Goal: Information Seeking & Learning: Understand process/instructions

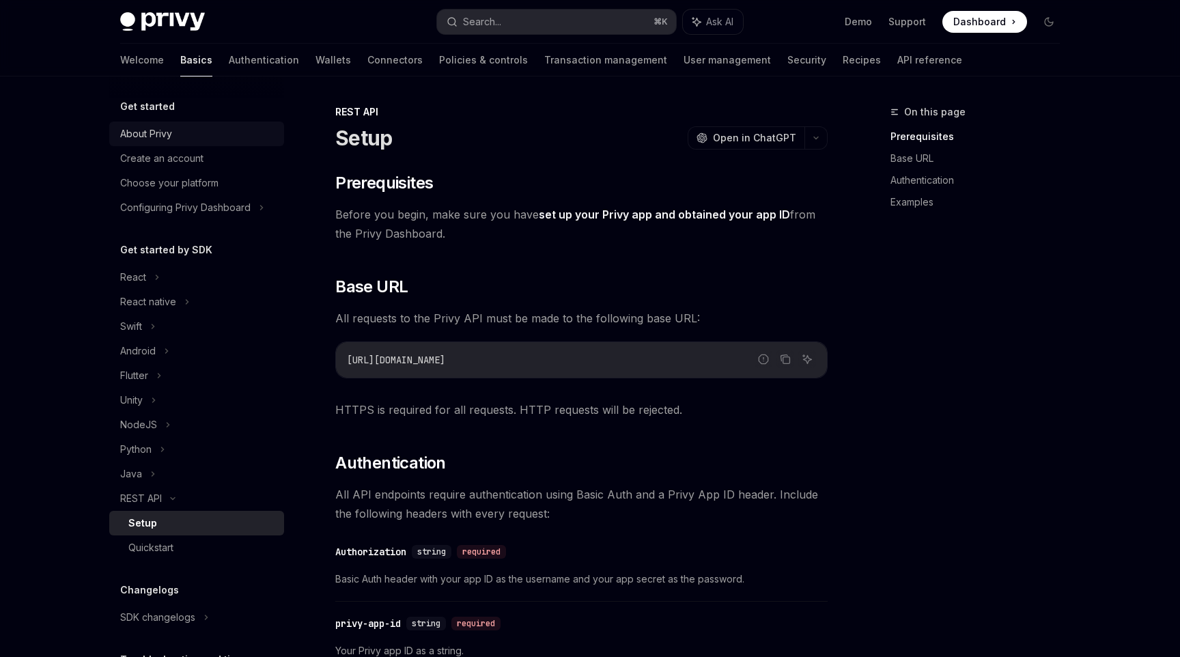
click at [206, 122] on link "About Privy" at bounding box center [196, 134] width 175 height 25
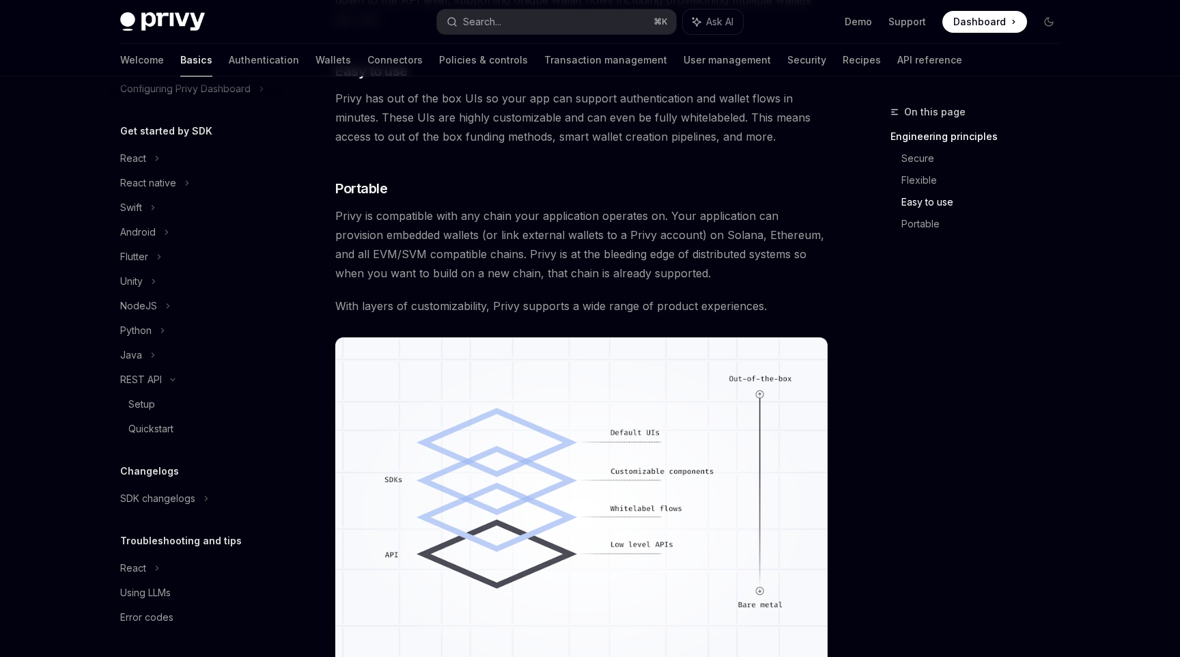
scroll to position [1130, 0]
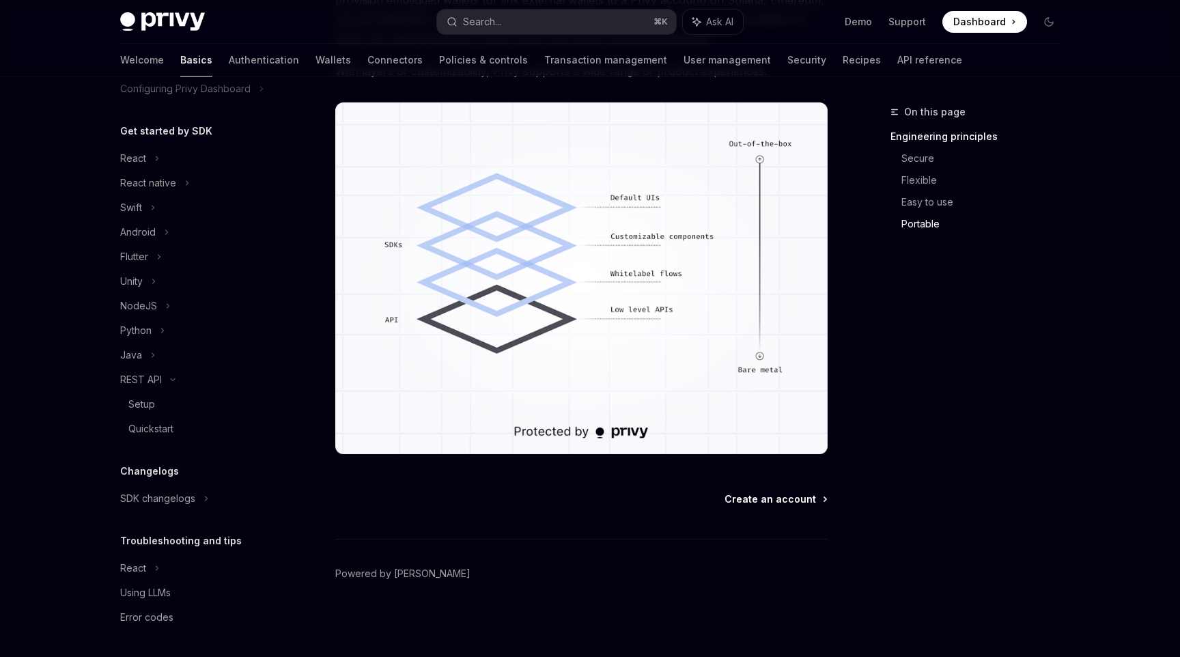
click at [750, 497] on span "Create an account" at bounding box center [771, 499] width 92 height 14
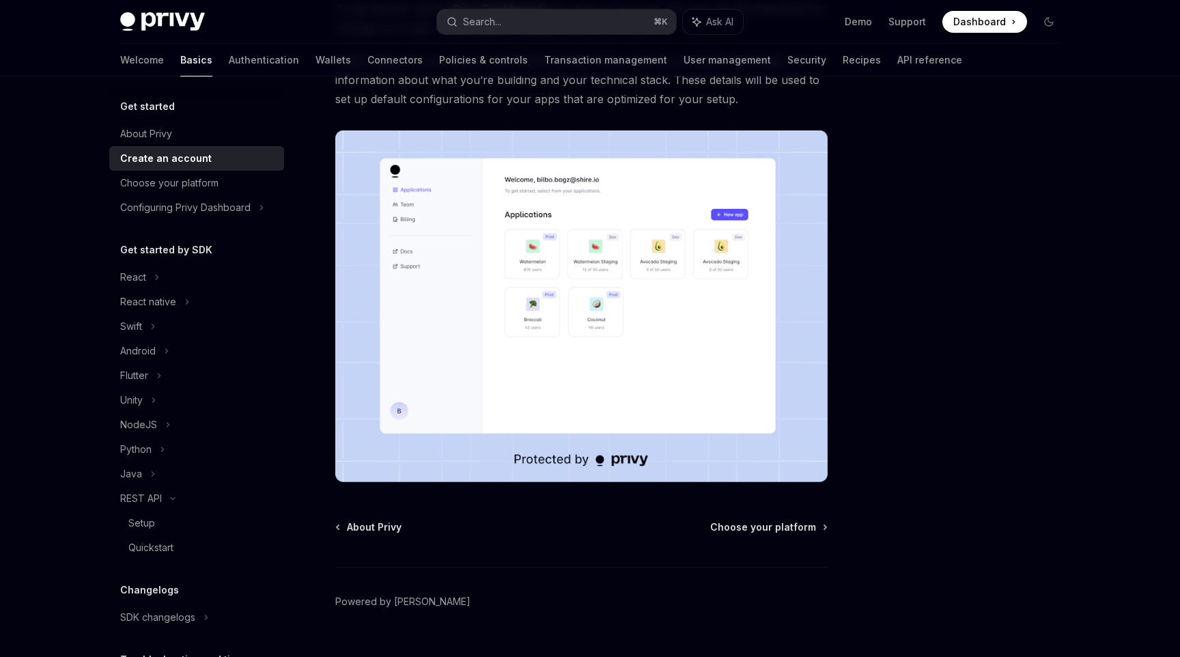
scroll to position [171, 0]
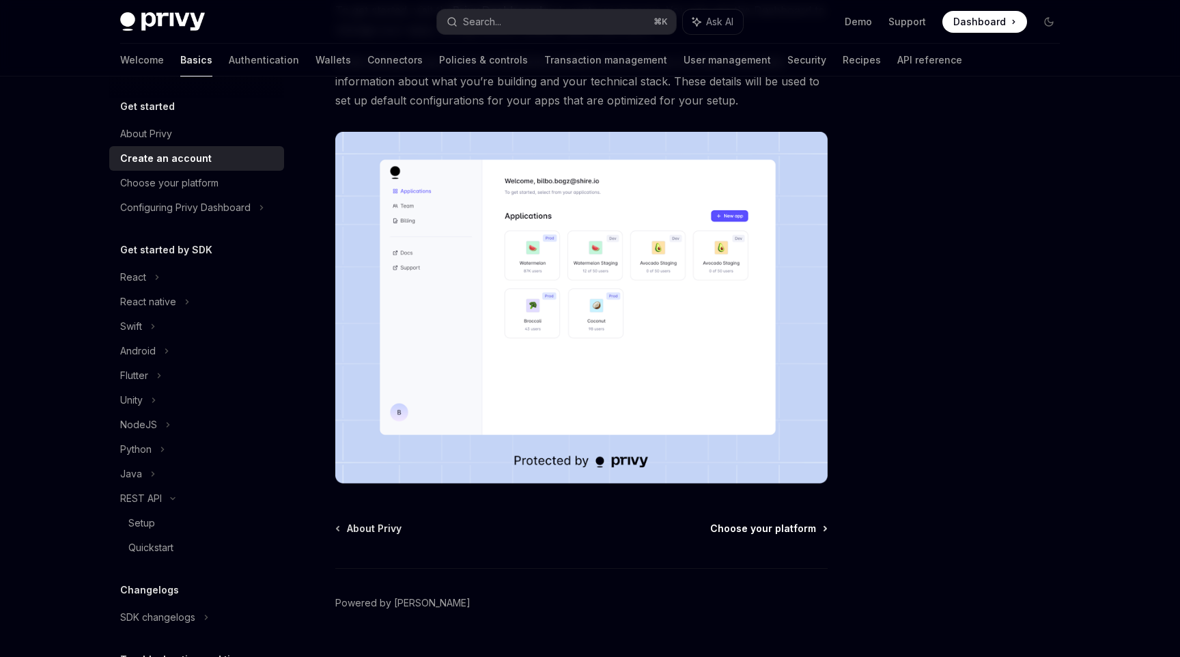
click at [759, 533] on span "Choose your platform" at bounding box center [763, 529] width 106 height 14
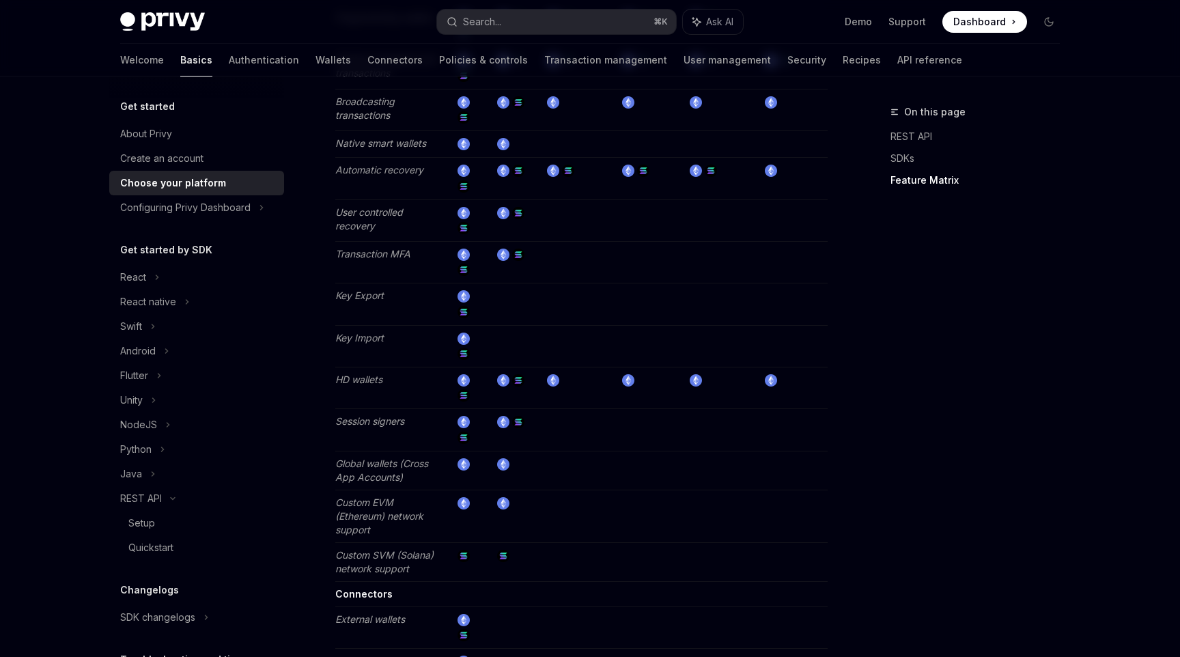
scroll to position [2483, 0]
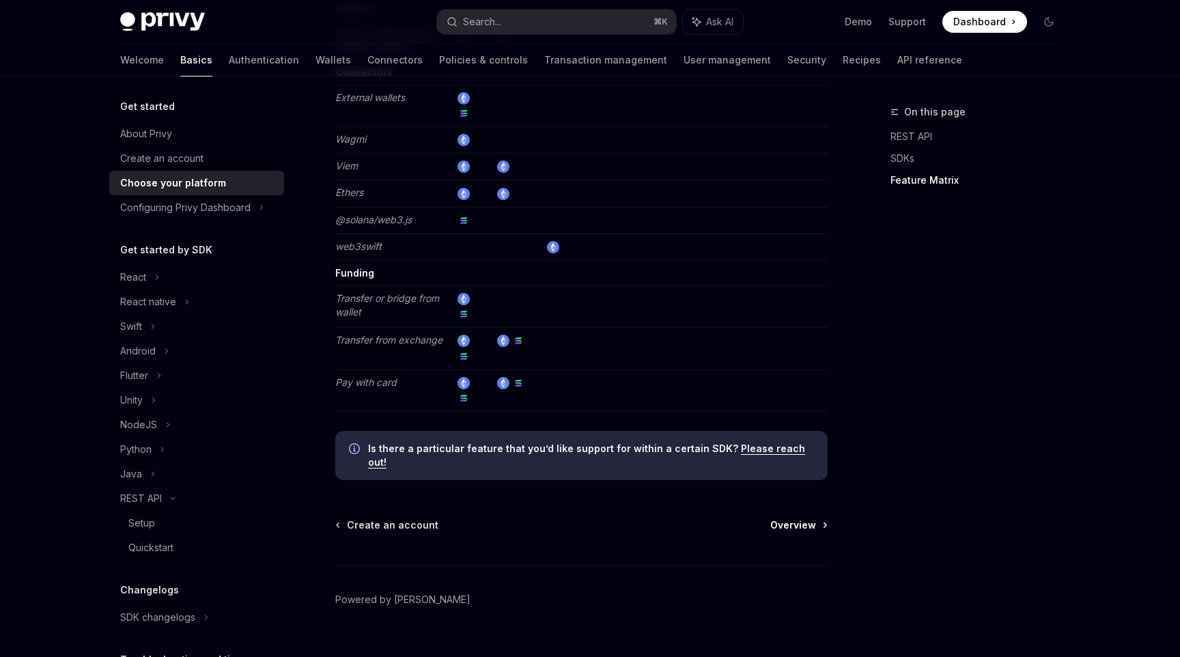
click at [788, 518] on span "Overview" at bounding box center [793, 525] width 46 height 14
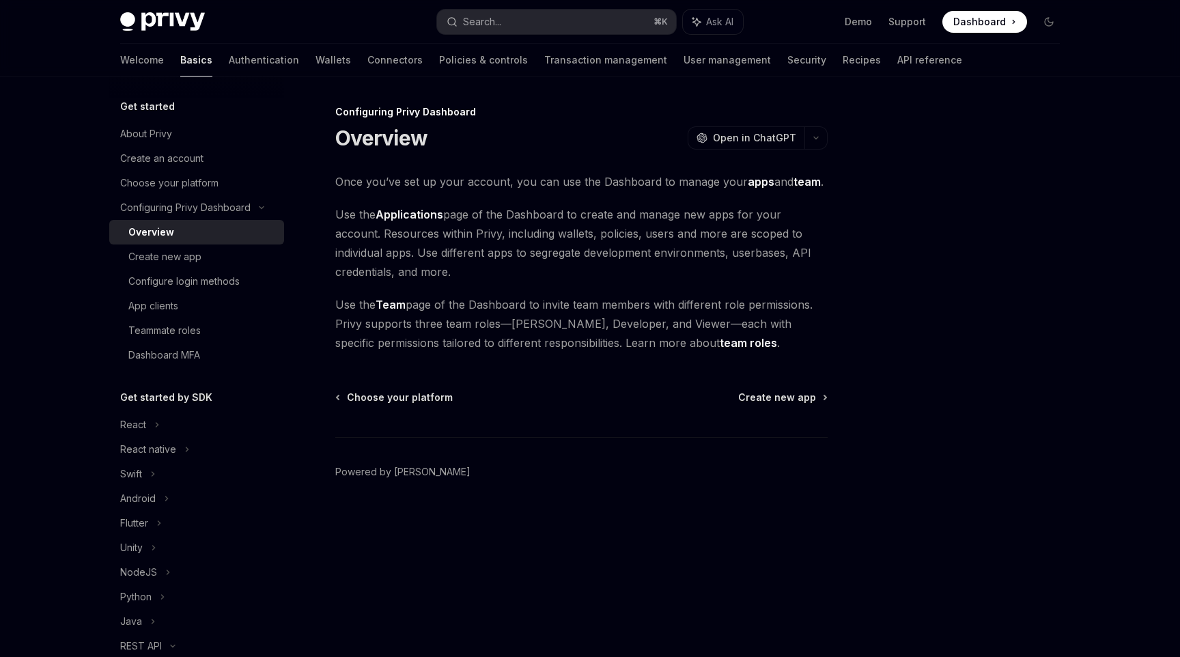
click at [800, 382] on div "Configuring Privy Dashboard Overview OpenAI Open in ChatGPT OpenAI Open in Chat…" at bounding box center [454, 380] width 754 height 553
click at [787, 395] on span "Create new app" at bounding box center [777, 398] width 78 height 14
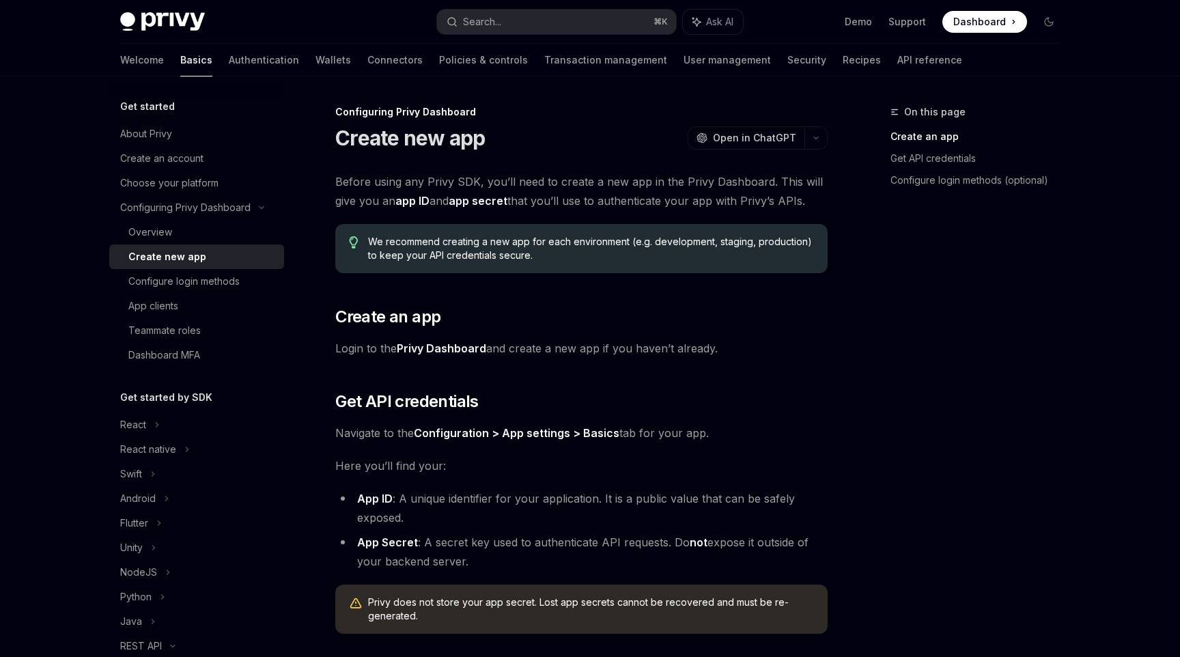
scroll to position [303, 0]
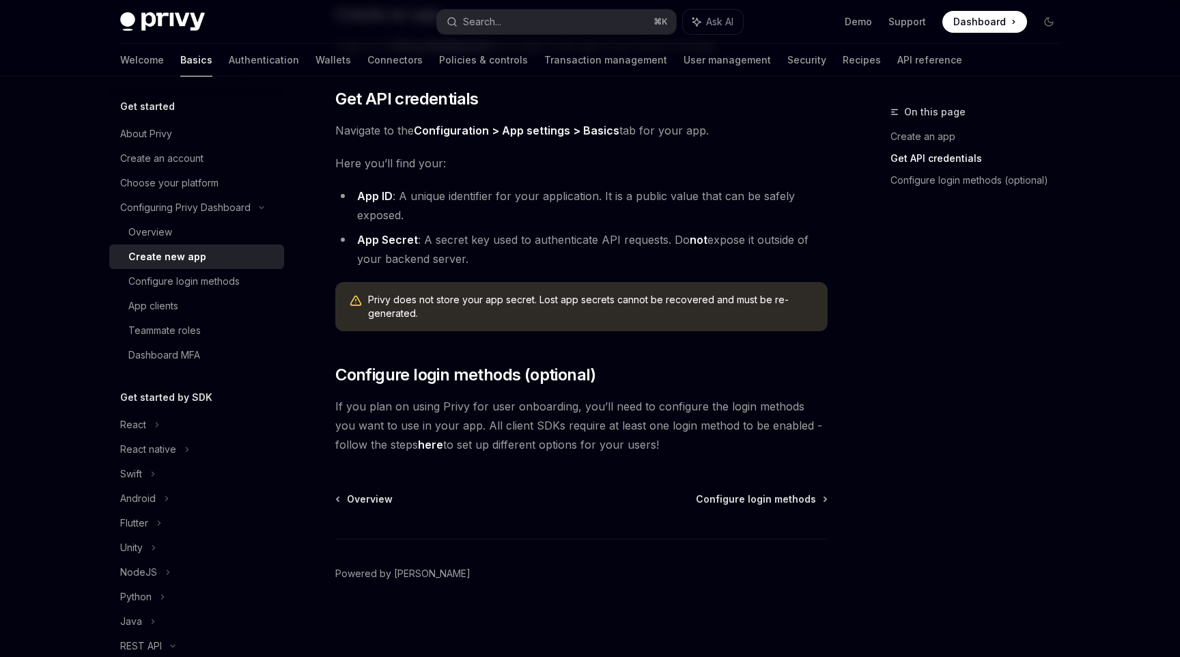
click at [787, 518] on div "Overview Configure login methods Powered by [PERSON_NAME]" at bounding box center [581, 574] width 492 height 165
click at [784, 500] on span "Configure login methods" at bounding box center [756, 499] width 120 height 14
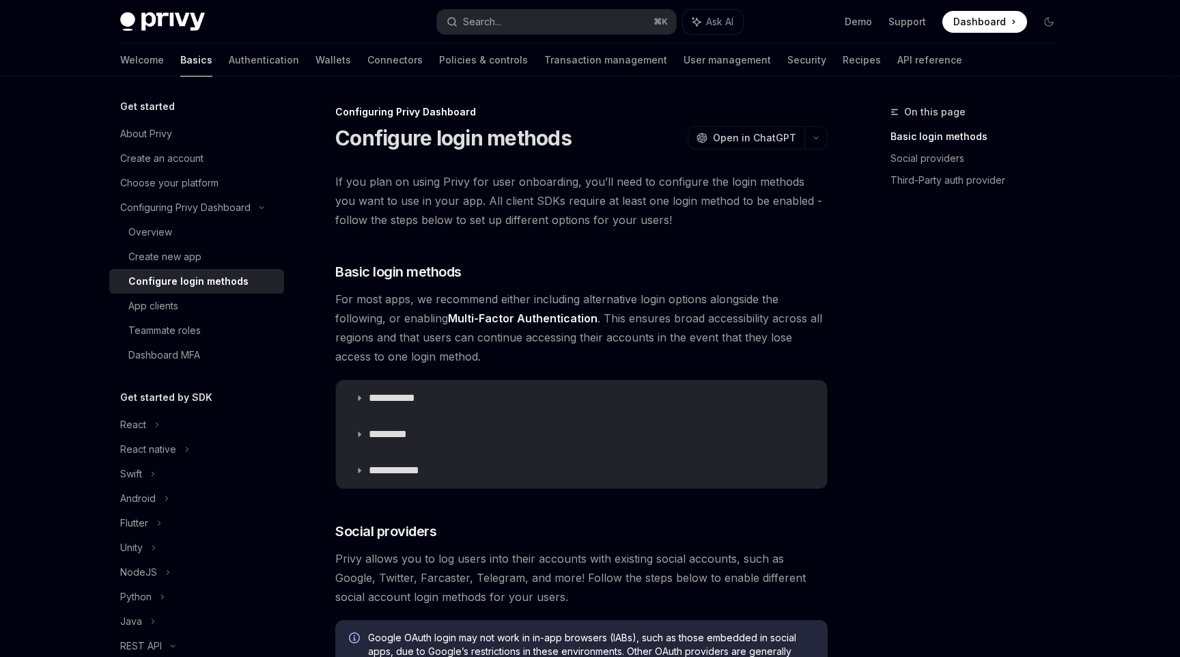
scroll to position [650, 0]
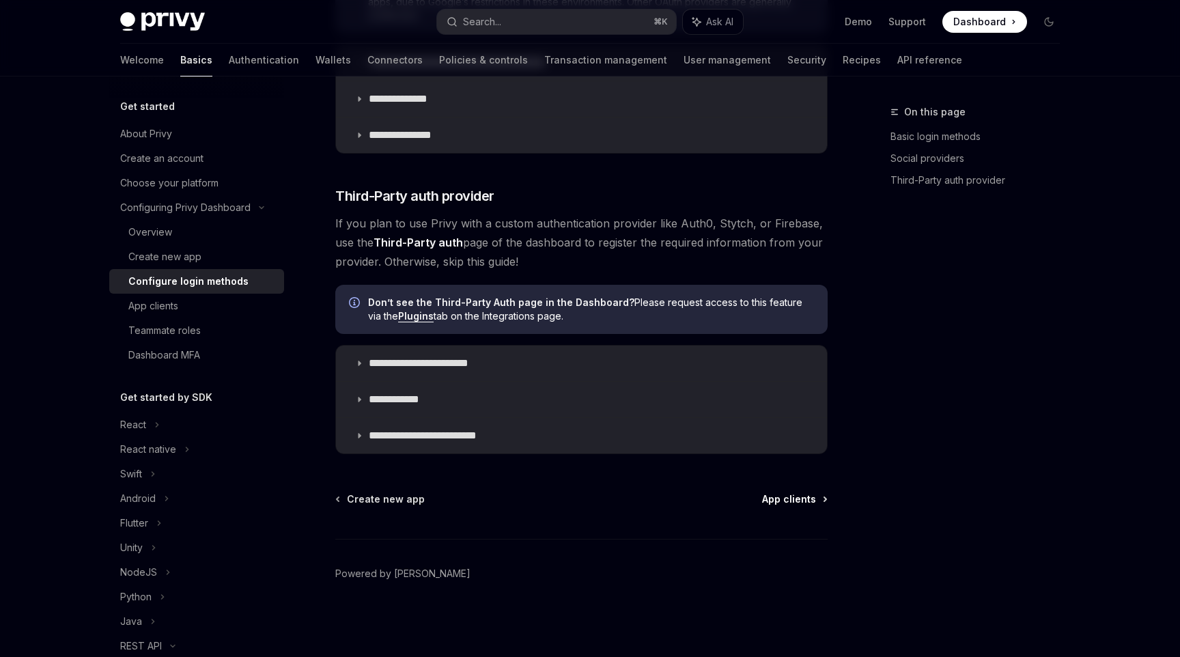
click at [807, 503] on span "App clients" at bounding box center [789, 499] width 54 height 14
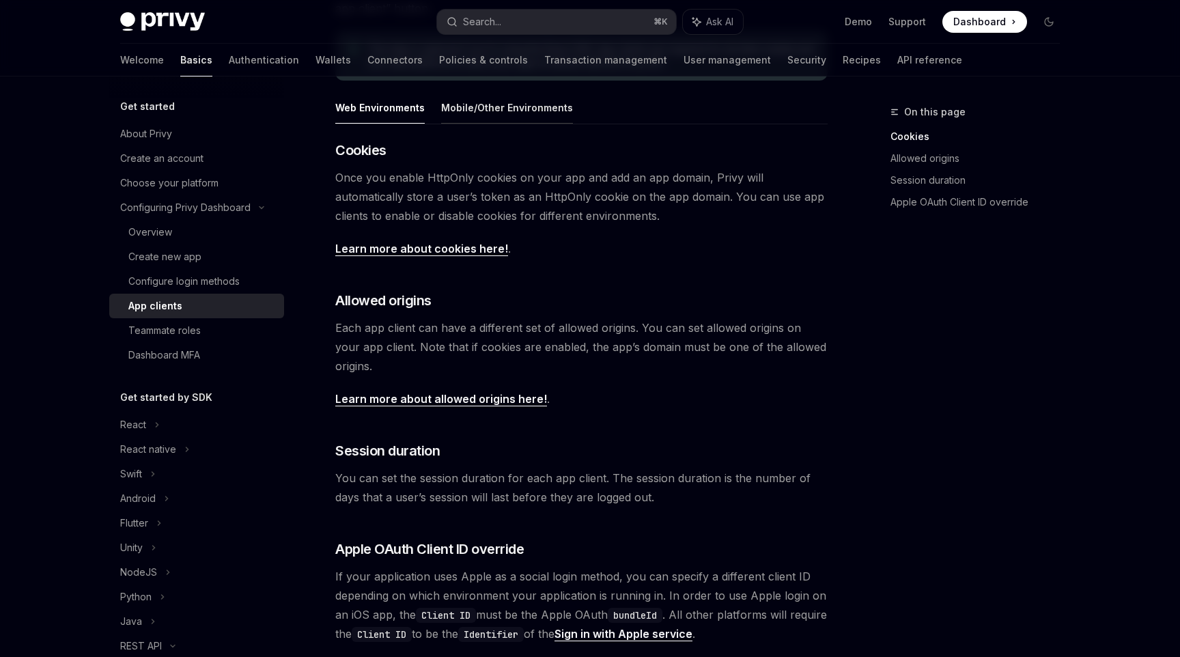
scroll to position [434, 0]
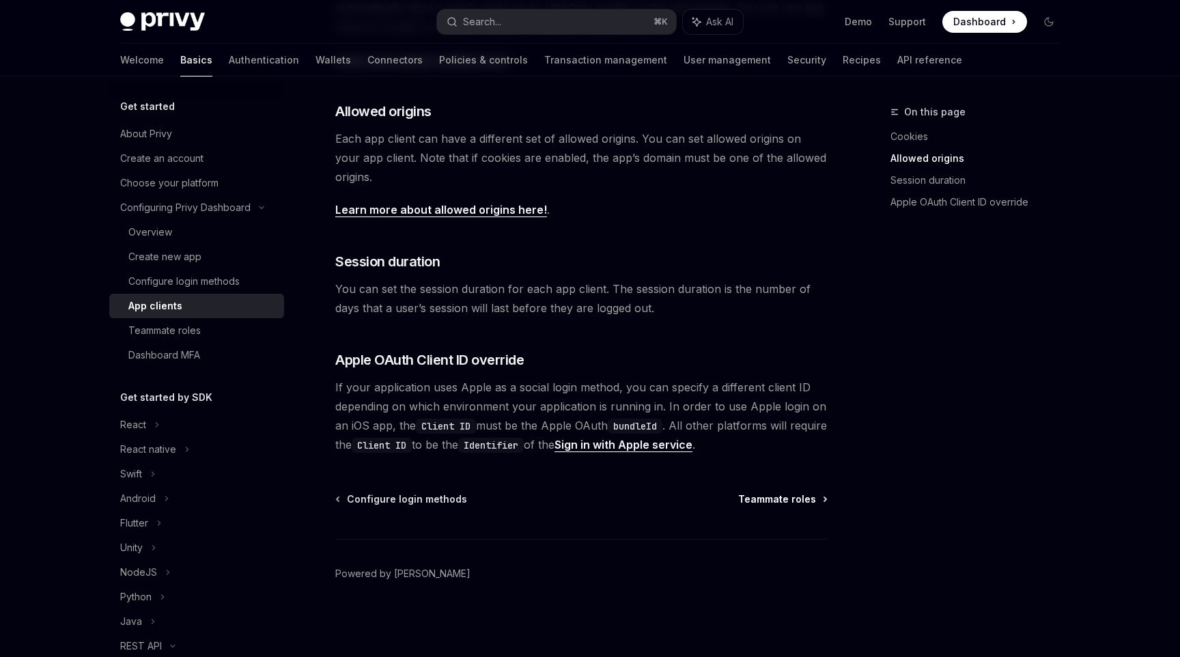
click at [776, 503] on span "Teammate roles" at bounding box center [777, 499] width 78 height 14
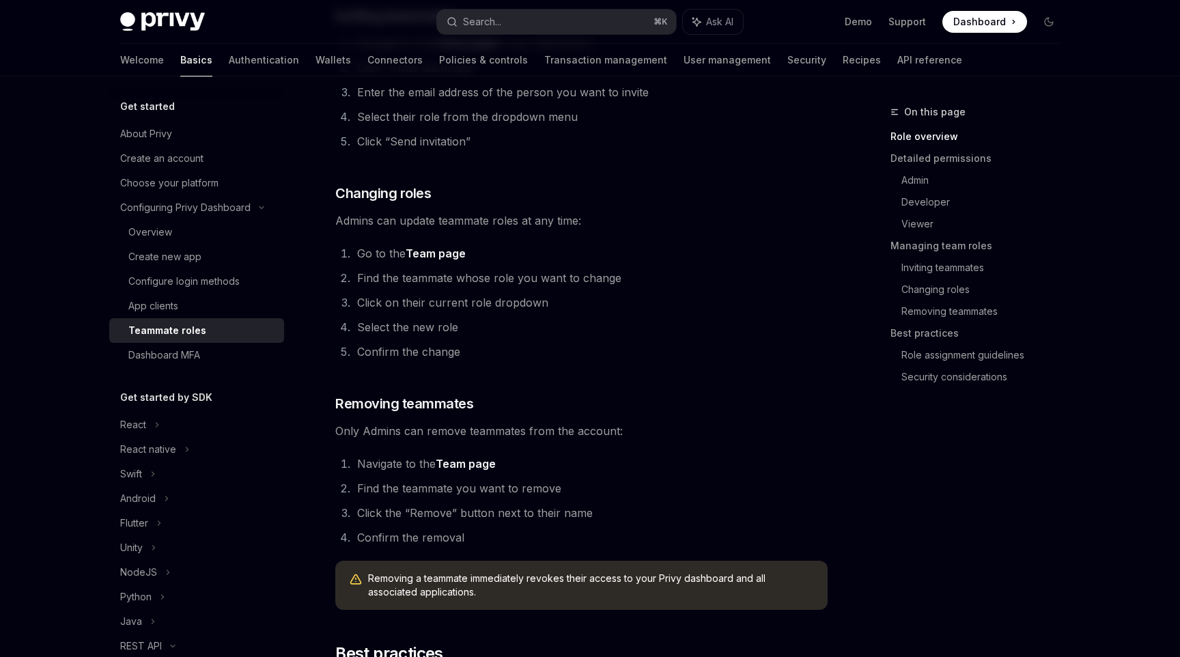
scroll to position [2350, 0]
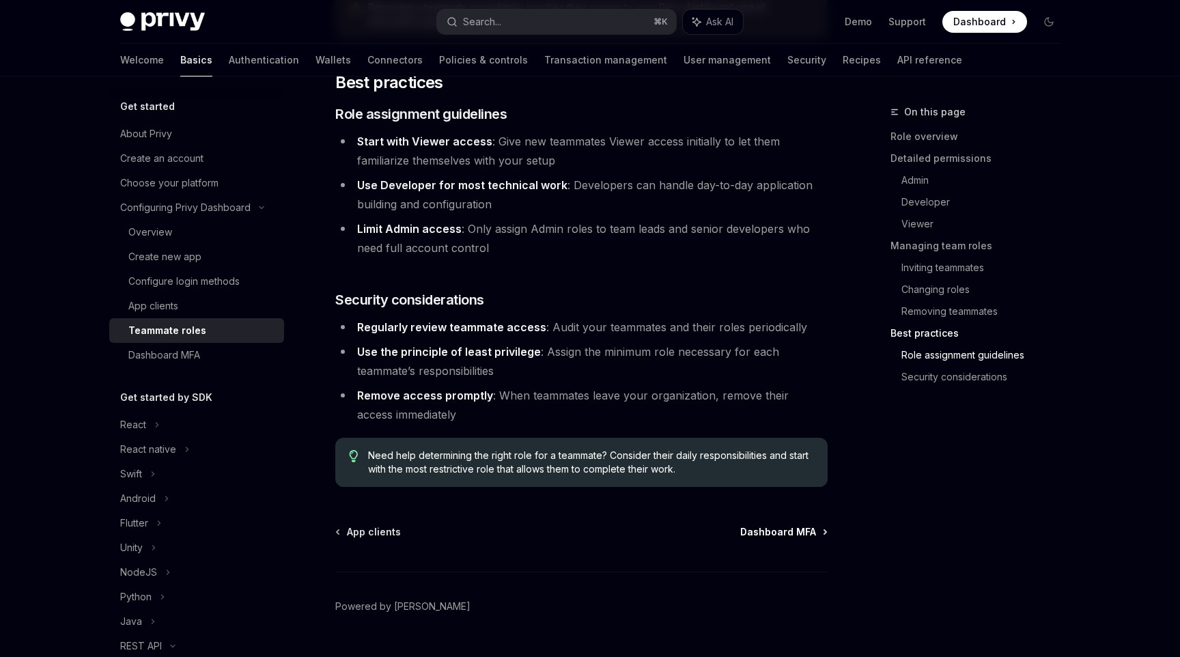
click at [797, 525] on span "Dashboard MFA" at bounding box center [778, 532] width 76 height 14
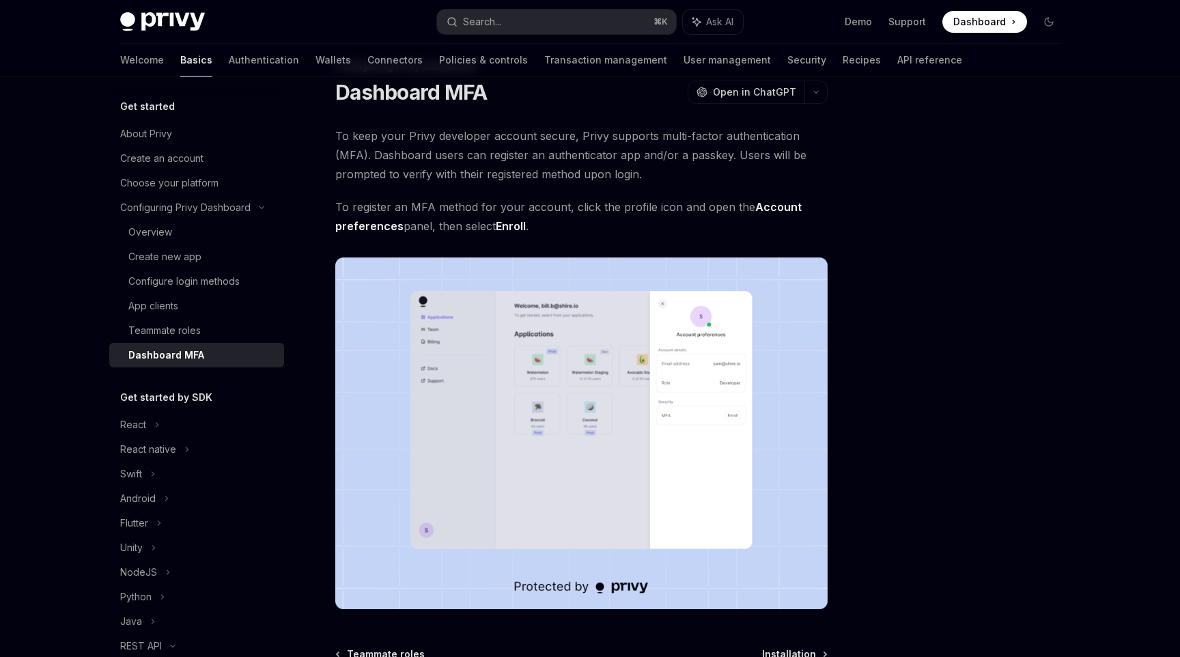
scroll to position [201, 0]
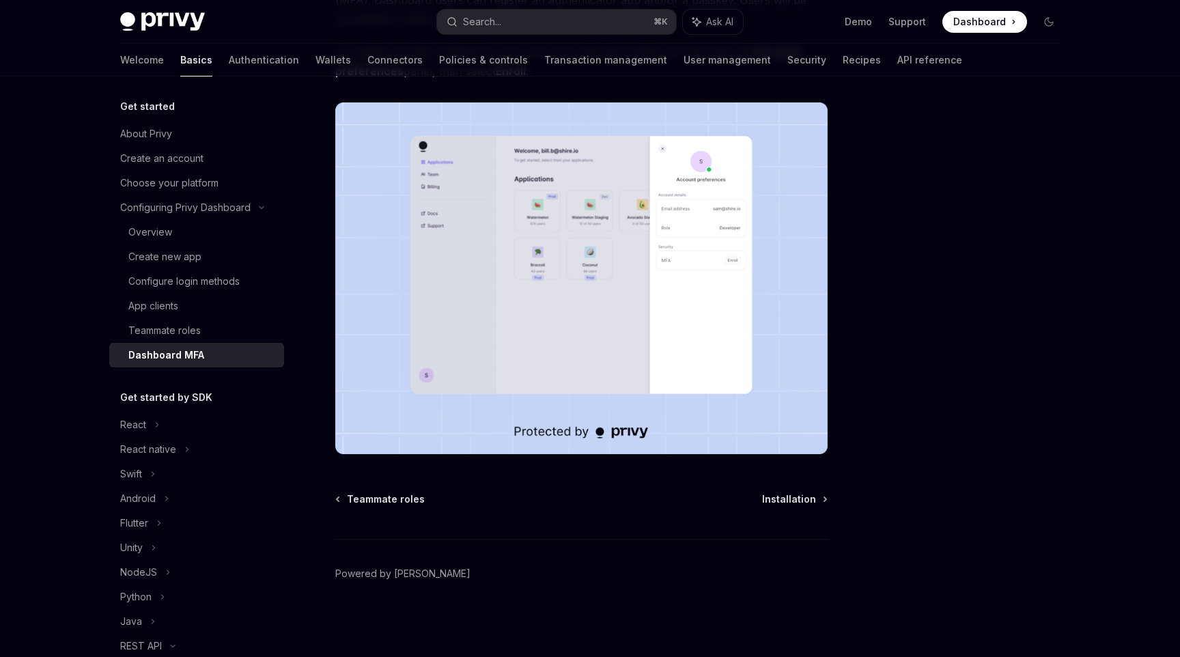
click at [792, 509] on div "Teammate roles Installation Powered by [PERSON_NAME]" at bounding box center [581, 574] width 492 height 165
click at [794, 505] on div "Teammate roles Installation Powered by [PERSON_NAME]" at bounding box center [581, 574] width 492 height 165
click at [802, 498] on span "Installation" at bounding box center [789, 499] width 54 height 14
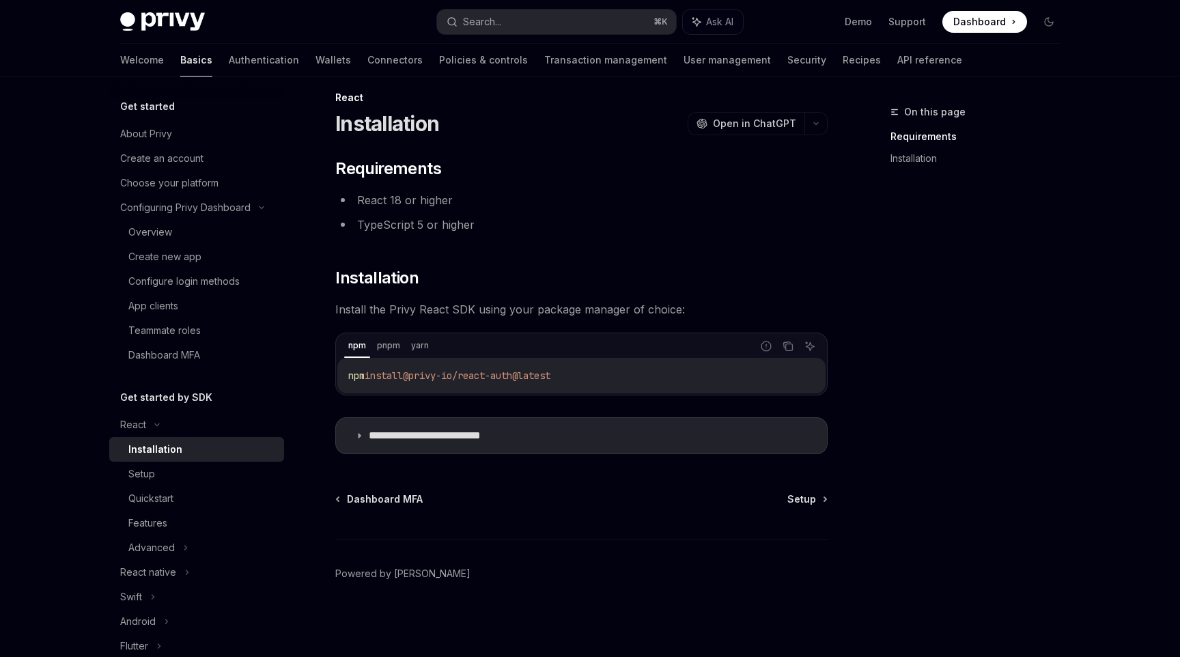
click at [802, 498] on span "Setup" at bounding box center [802, 499] width 29 height 14
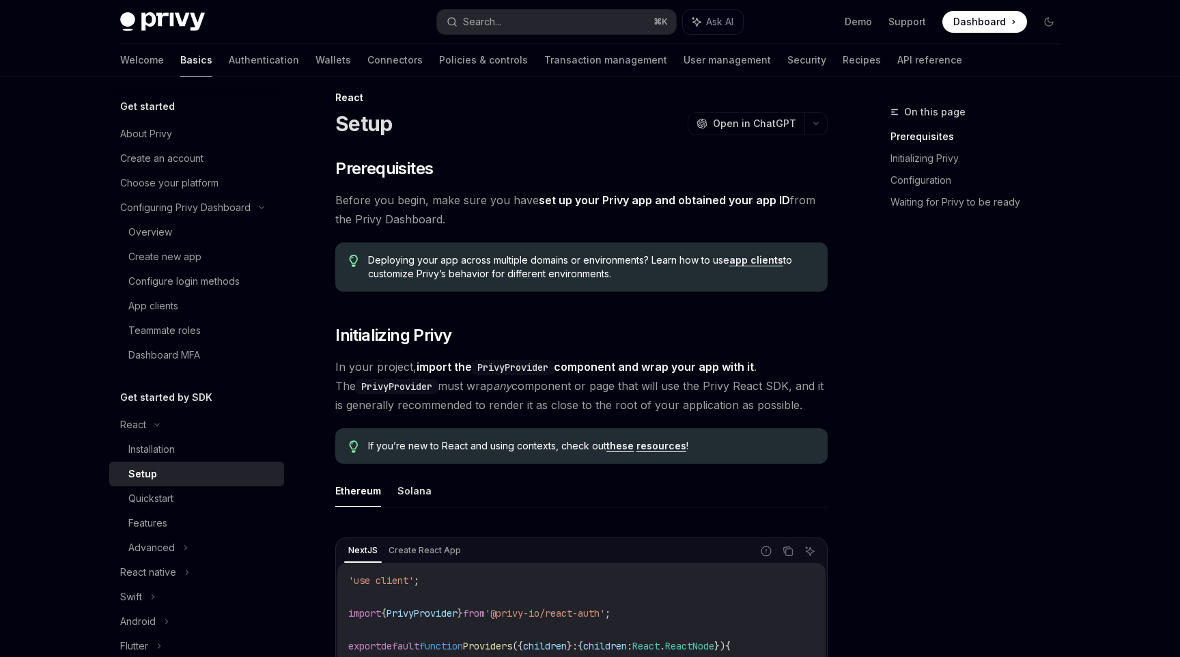
click at [802, 498] on ul "Ethereum Solana" at bounding box center [581, 491] width 492 height 33
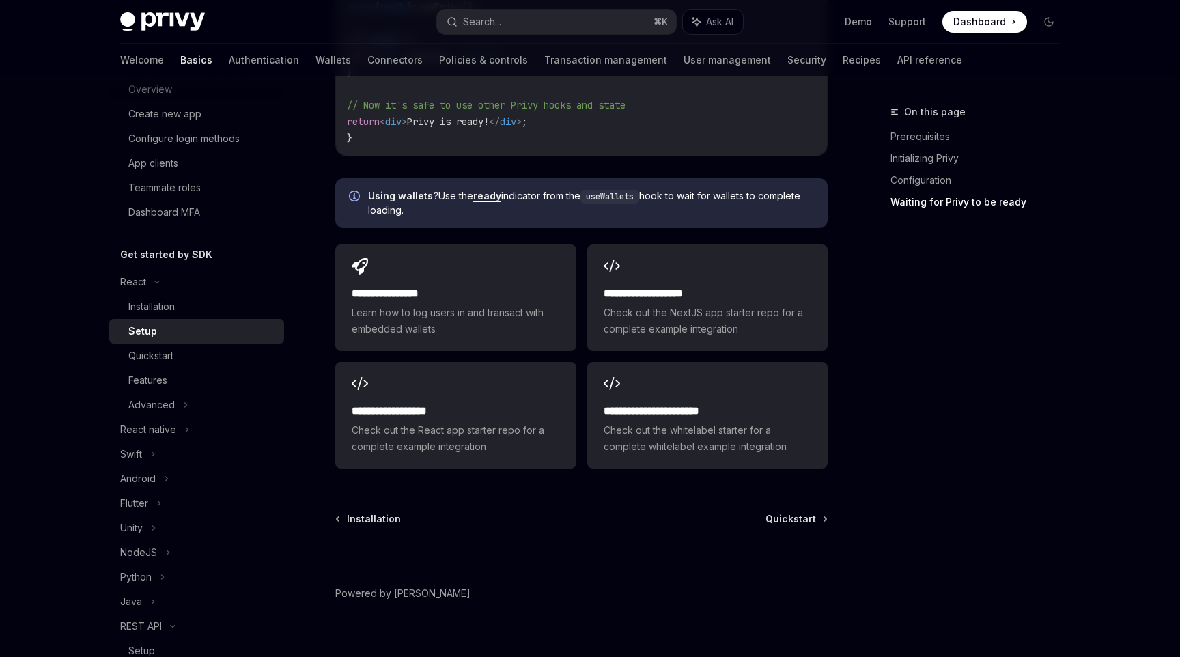
scroll to position [143, 0]
click at [176, 516] on div "Unity" at bounding box center [196, 527] width 175 height 25
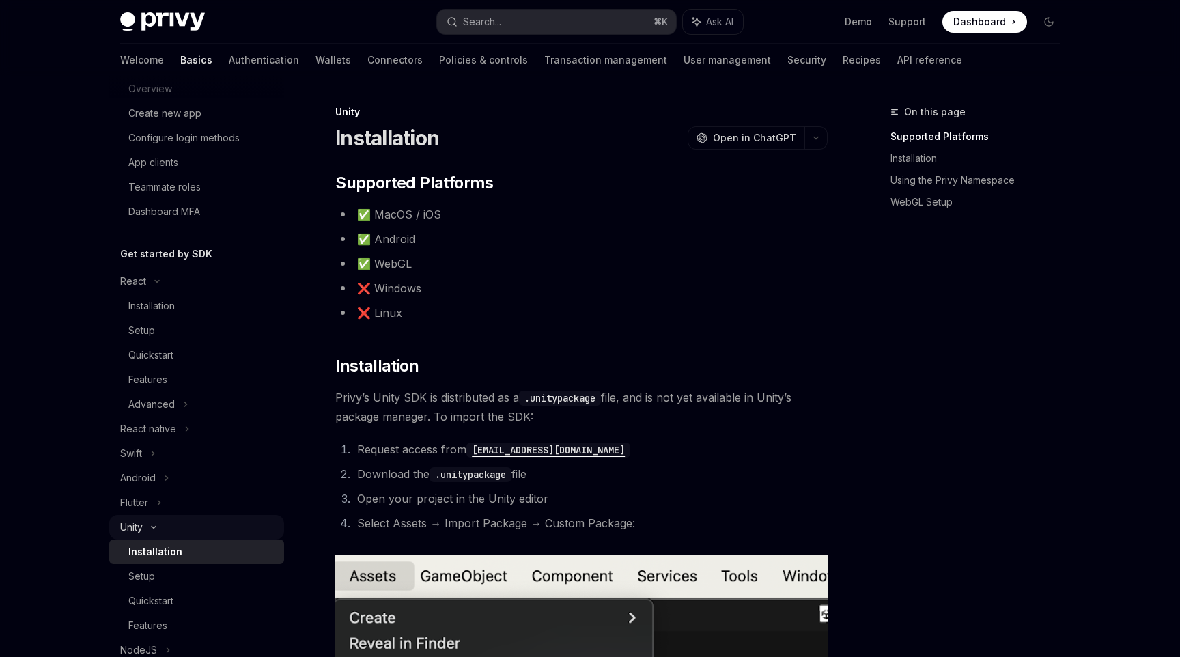
click at [180, 515] on div "Unity" at bounding box center [196, 527] width 175 height 25
click at [184, 492] on div "Flutter" at bounding box center [196, 502] width 175 height 25
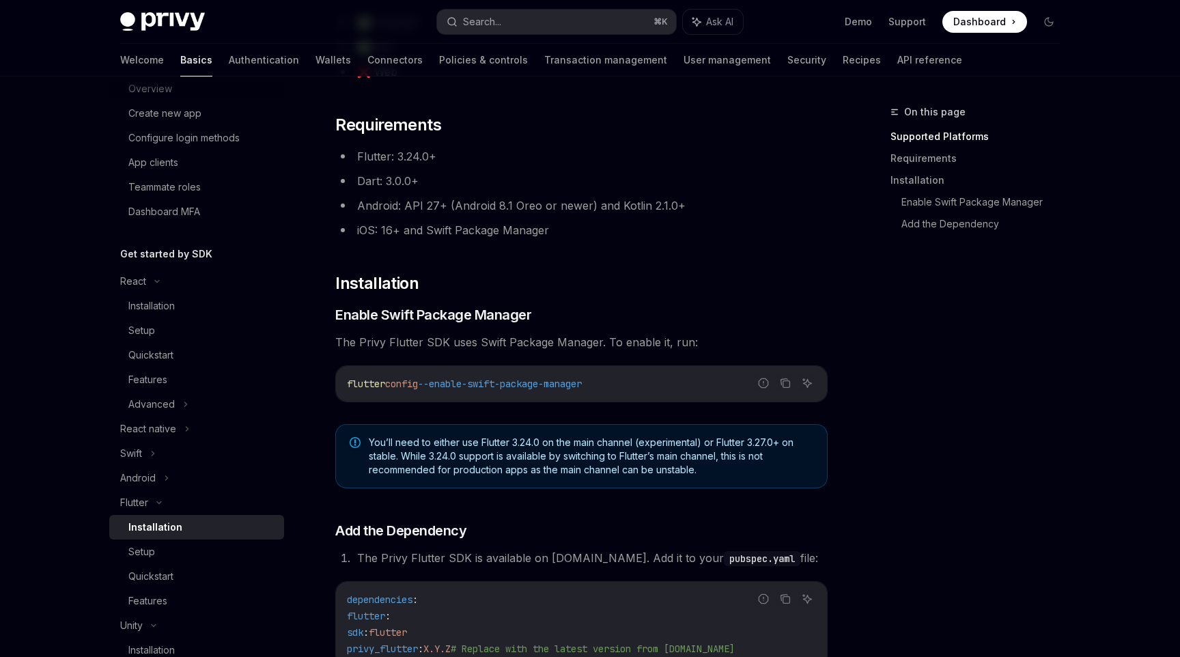
scroll to position [497, 0]
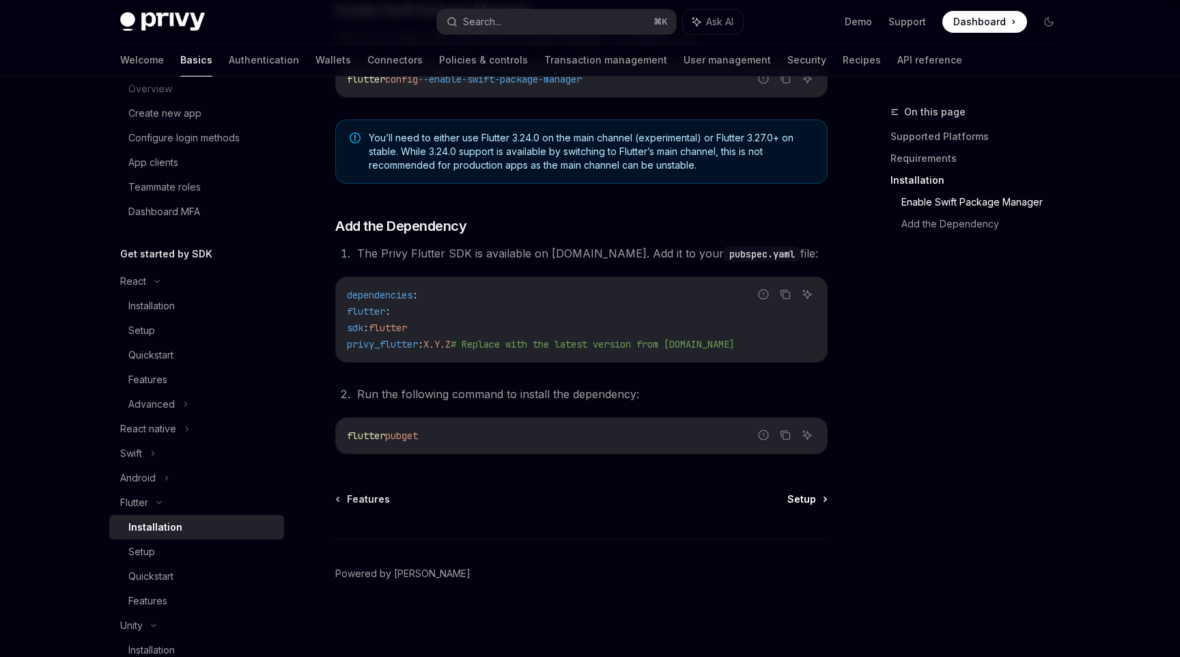
click at [796, 494] on span "Setup" at bounding box center [802, 499] width 29 height 14
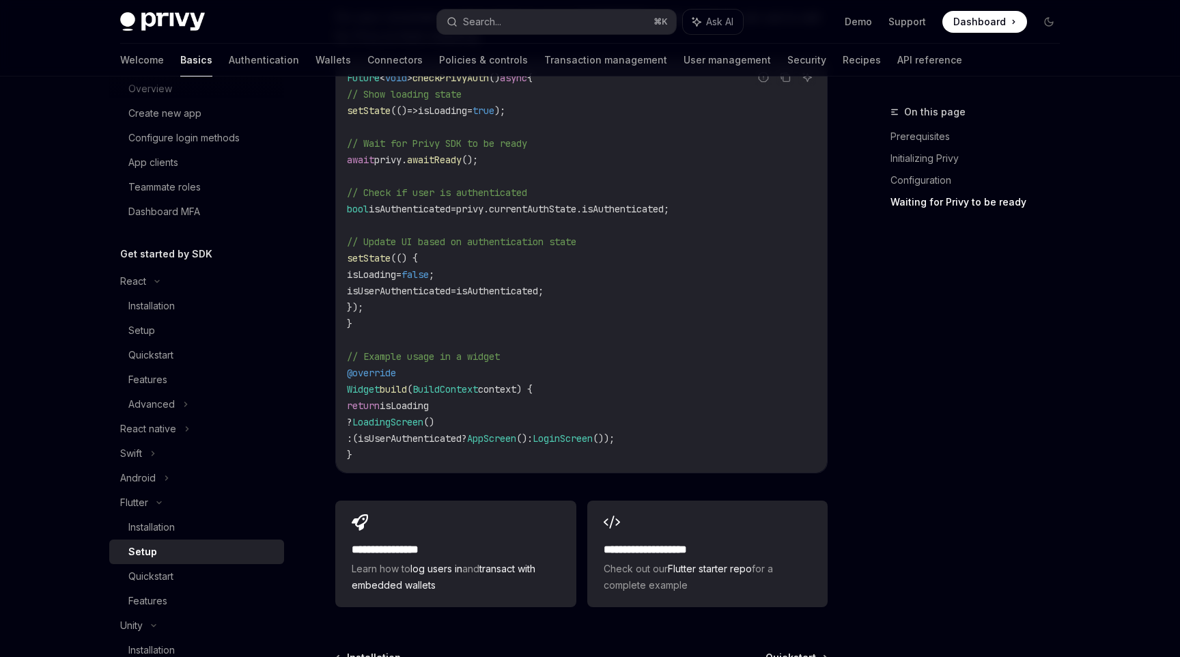
scroll to position [1439, 0]
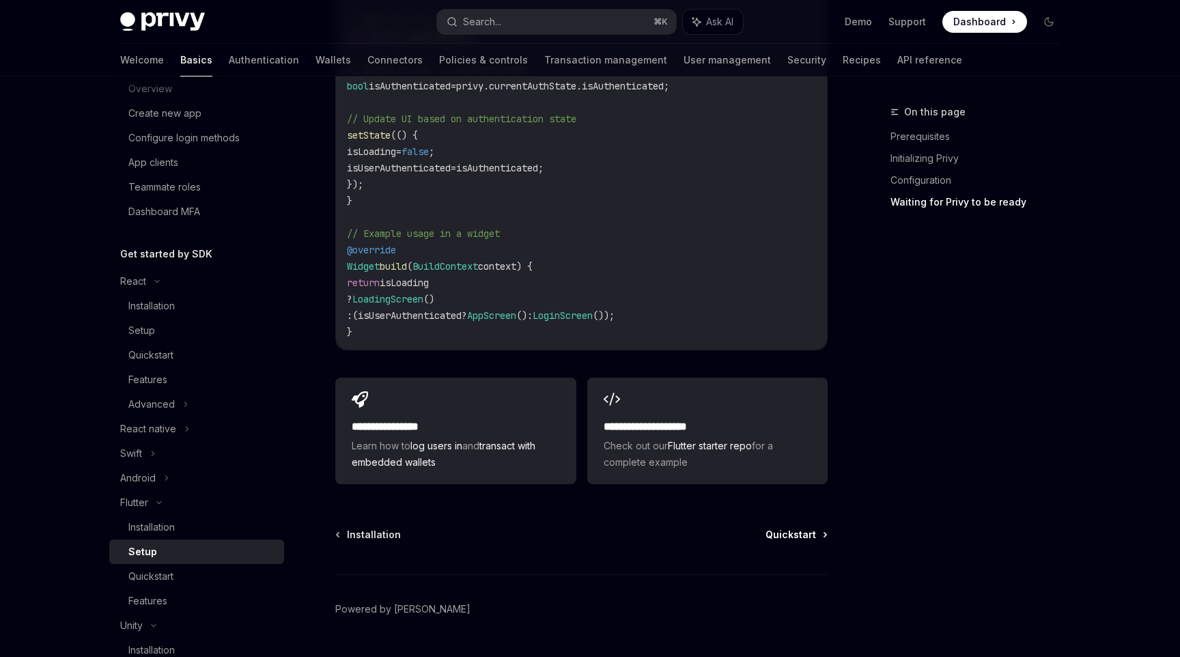
click at [820, 528] on link "Quickstart" at bounding box center [796, 535] width 61 height 14
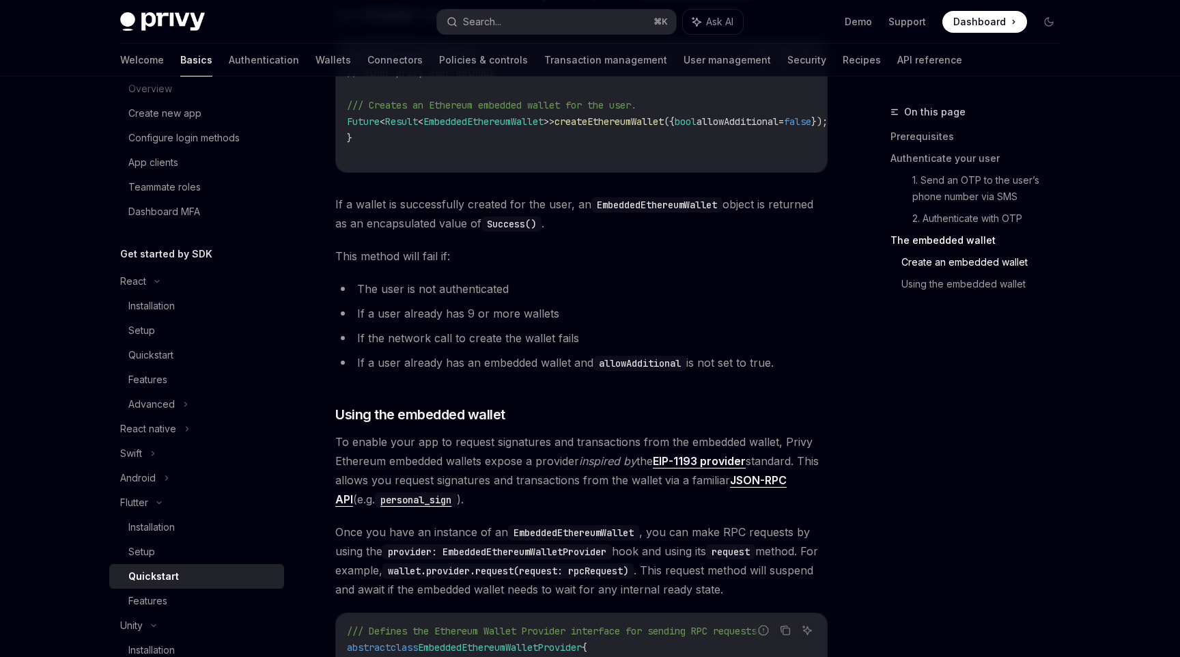
scroll to position [2609, 0]
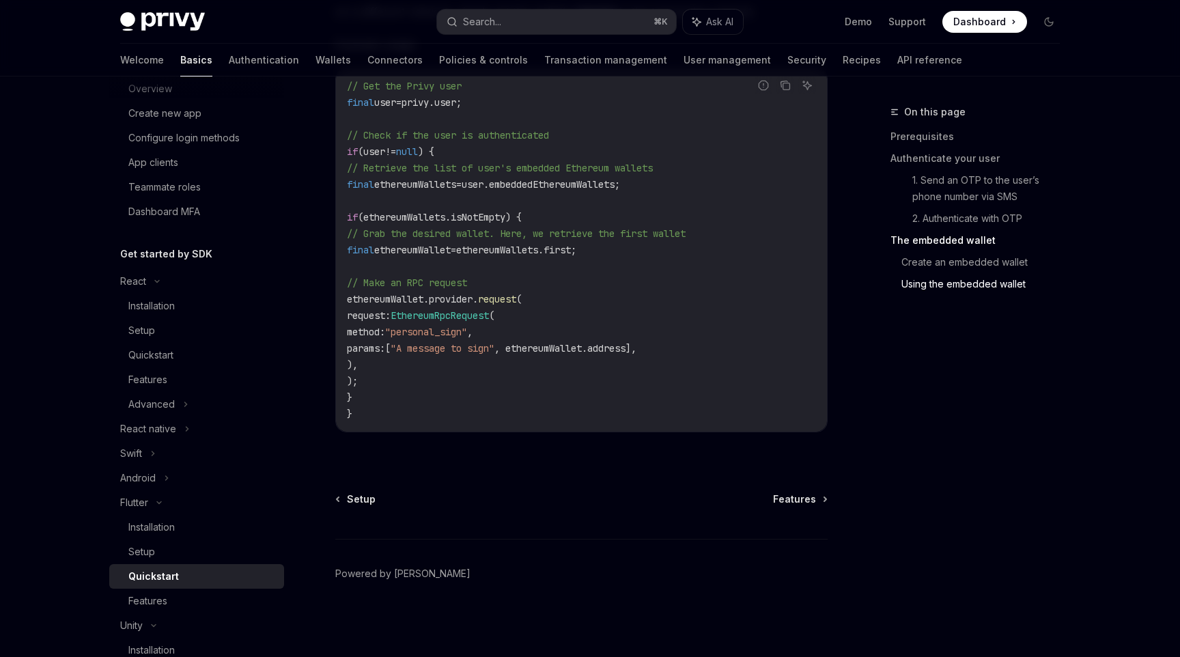
click at [804, 497] on span "Features" at bounding box center [794, 499] width 43 height 14
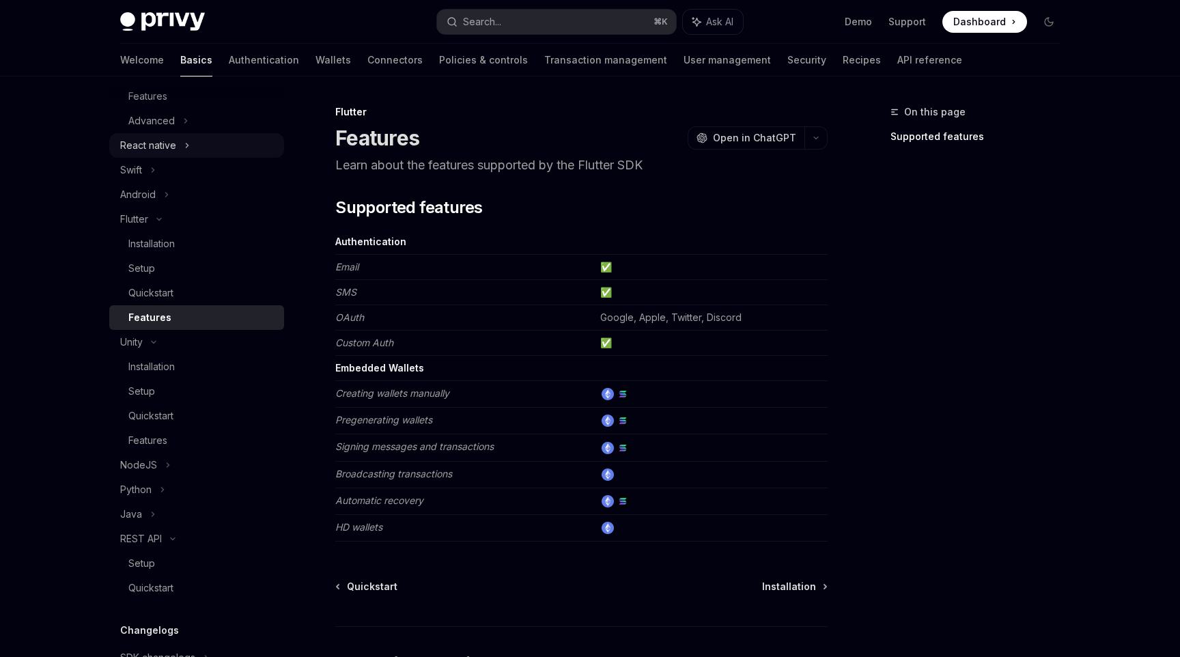
scroll to position [428, 0]
click at [146, 488] on div "Python" at bounding box center [135, 488] width 31 height 16
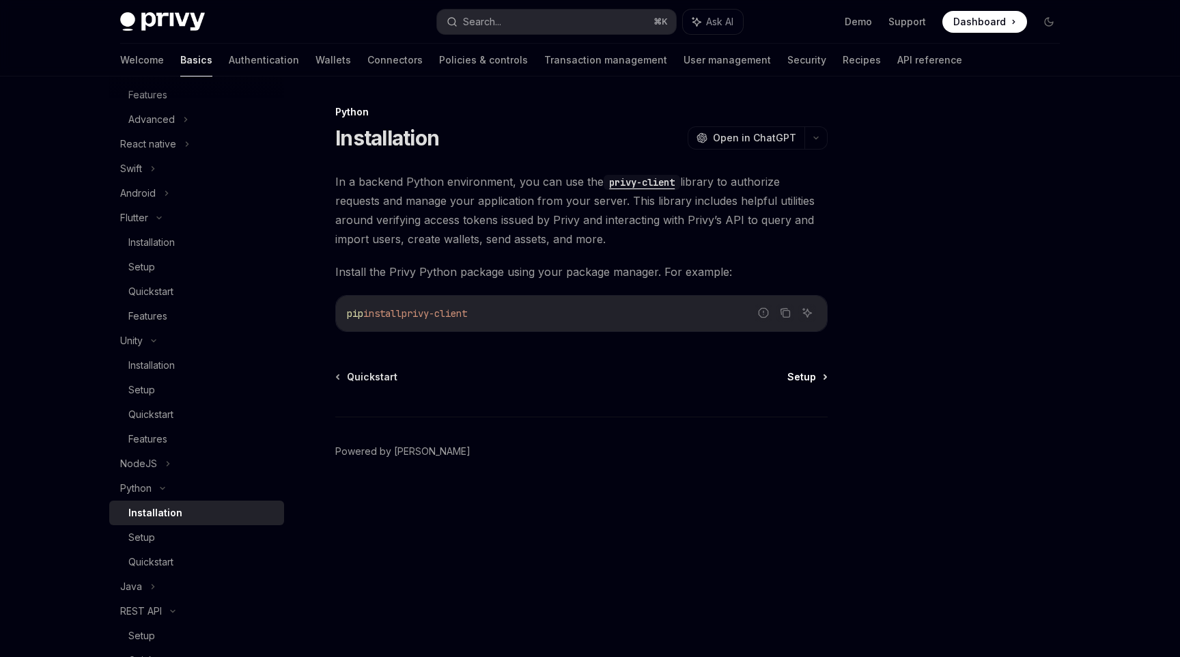
click at [796, 374] on span "Setup" at bounding box center [802, 377] width 29 height 14
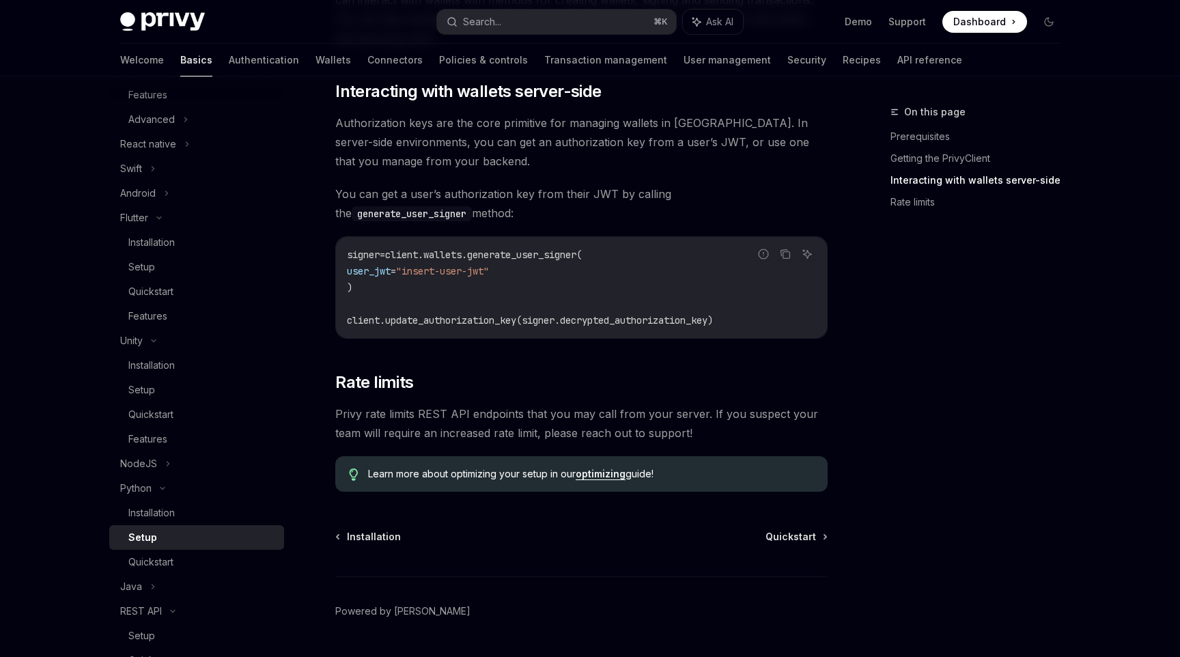
scroll to position [531, 0]
click at [800, 536] on span "Quickstart" at bounding box center [791, 536] width 51 height 14
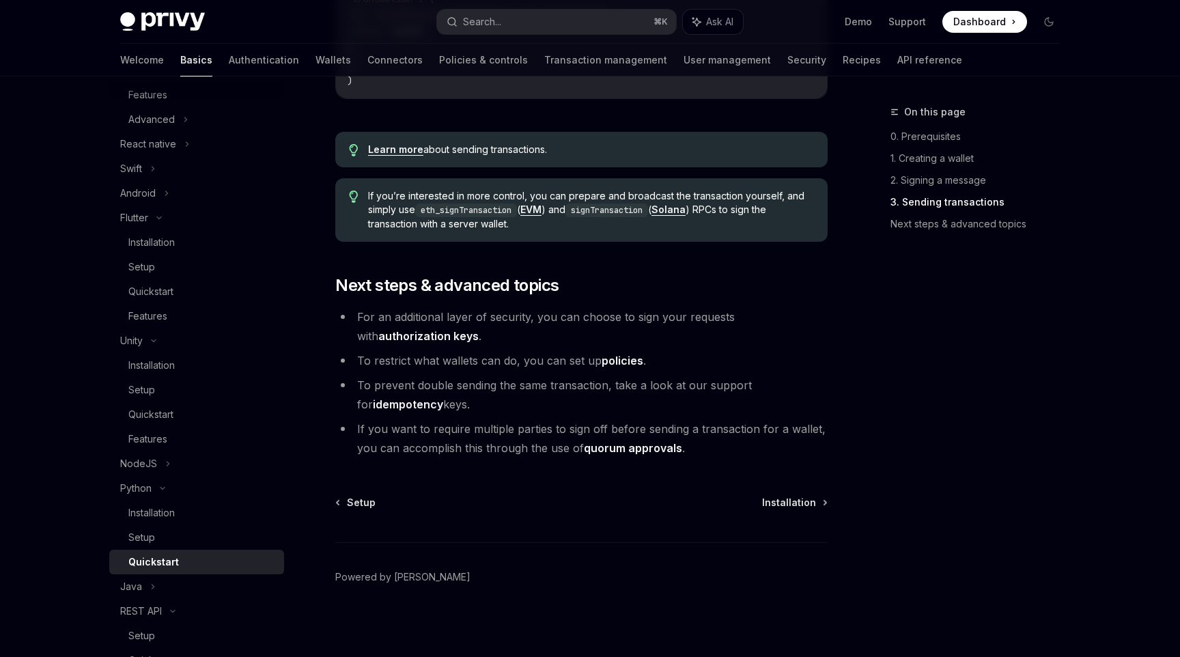
scroll to position [1385, 0]
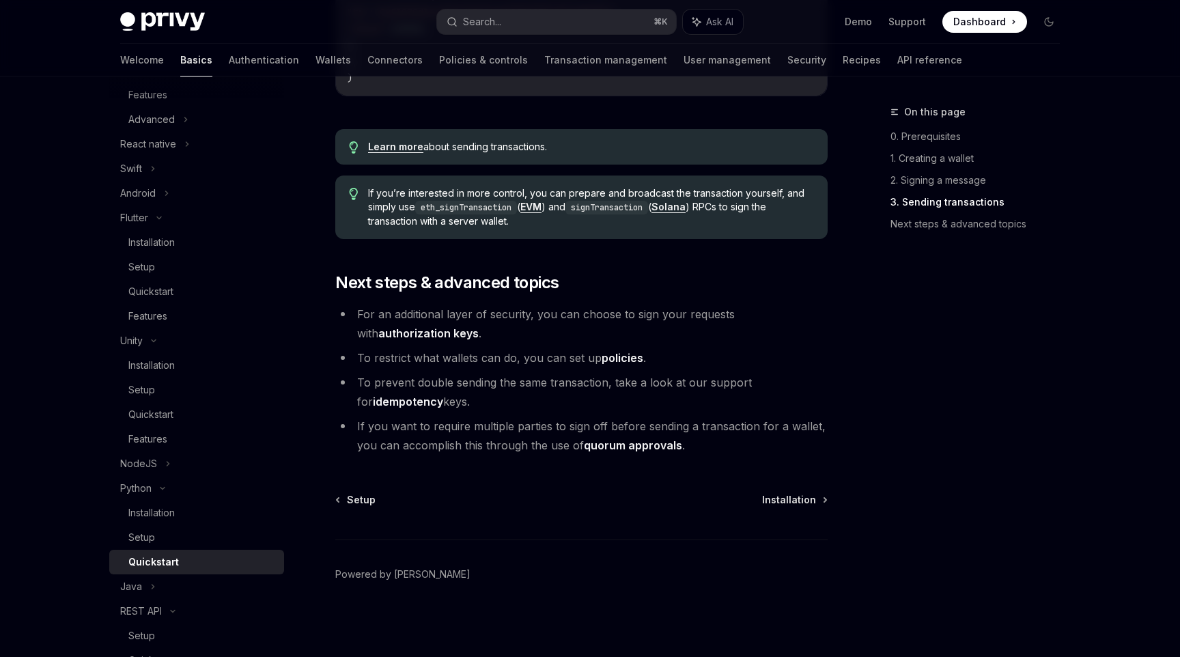
click at [479, 326] on link "authorization keys" at bounding box center [428, 333] width 100 height 14
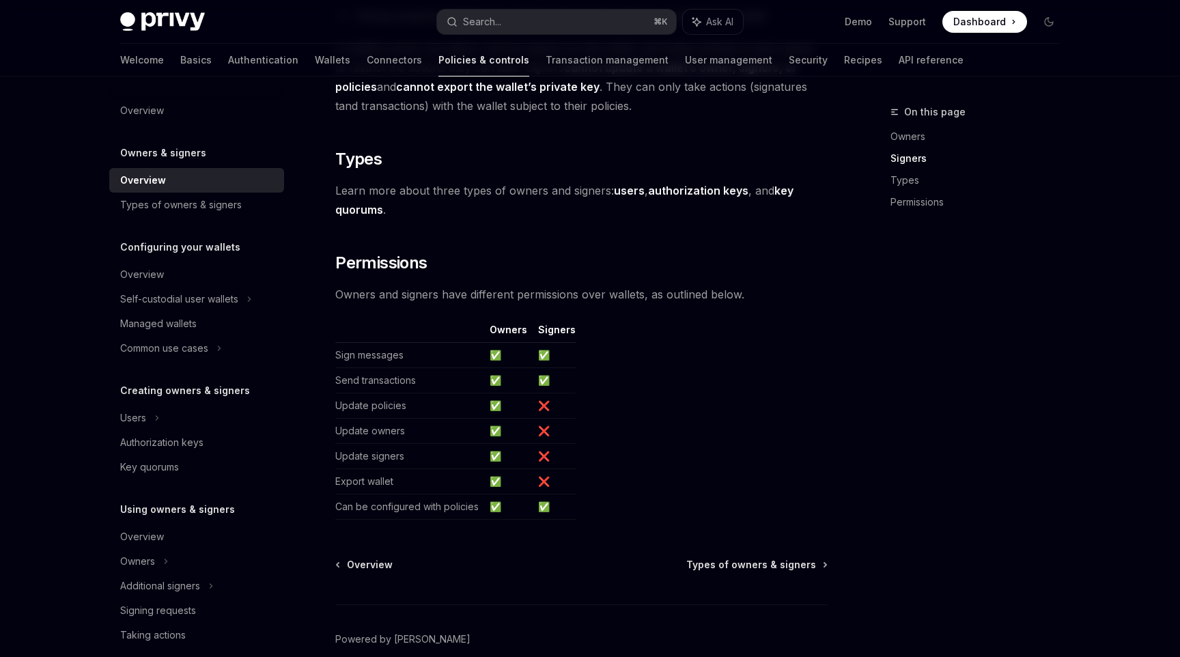
scroll to position [1012, 0]
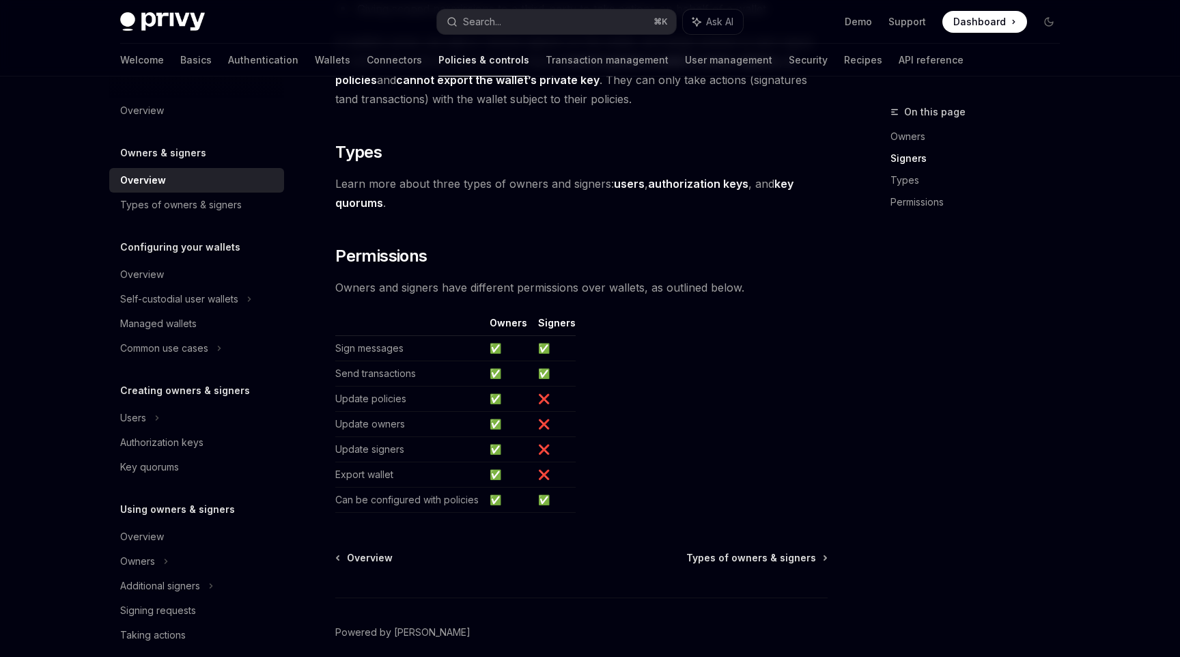
click at [796, 430] on table "Owners Signers Sign messages ✅ ✅ Send transactions ✅ ✅ Update policies ✅ ❌ Upda…" at bounding box center [581, 414] width 492 height 197
click at [746, 557] on span "Types of owners & signers" at bounding box center [751, 558] width 130 height 14
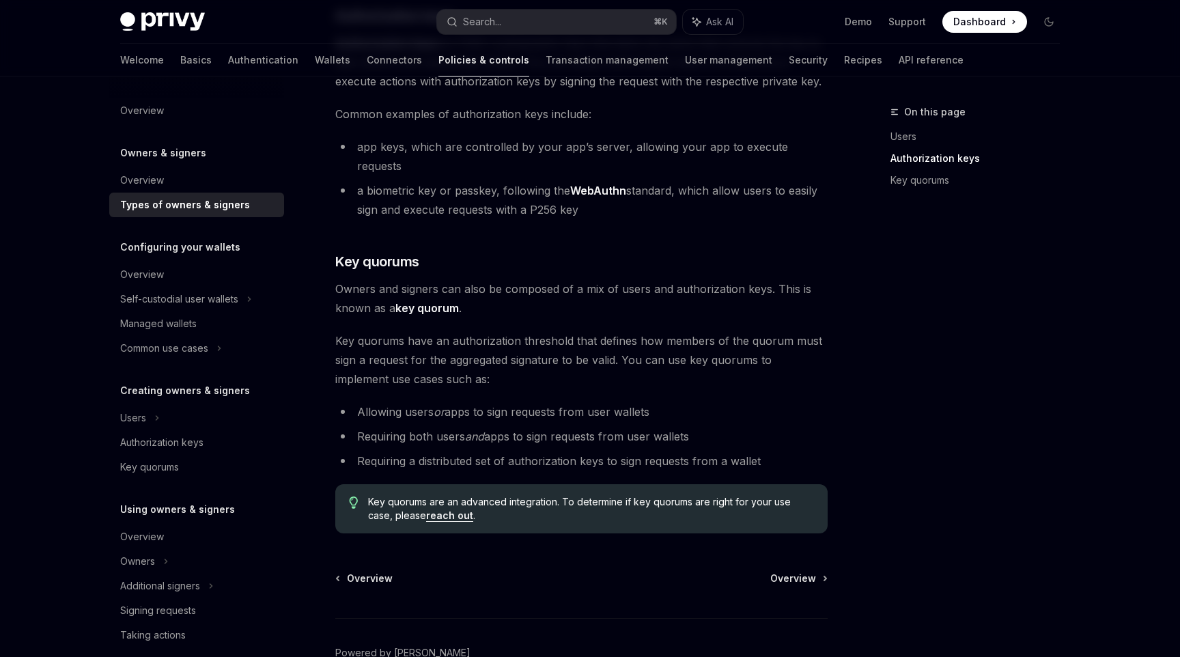
scroll to position [458, 0]
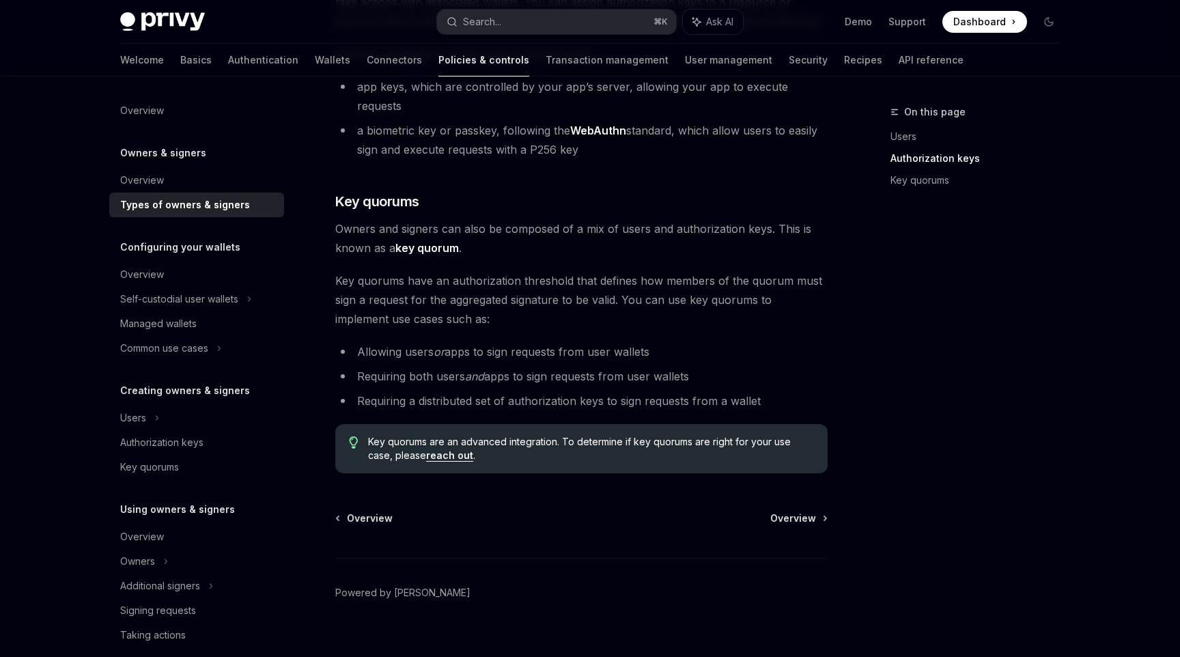
click at [834, 499] on div "On this page Users Authorization keys Key quorums Owners & signers Types of own…" at bounding box center [590, 147] width 962 height 1058
click at [804, 512] on span "Overview" at bounding box center [793, 519] width 46 height 14
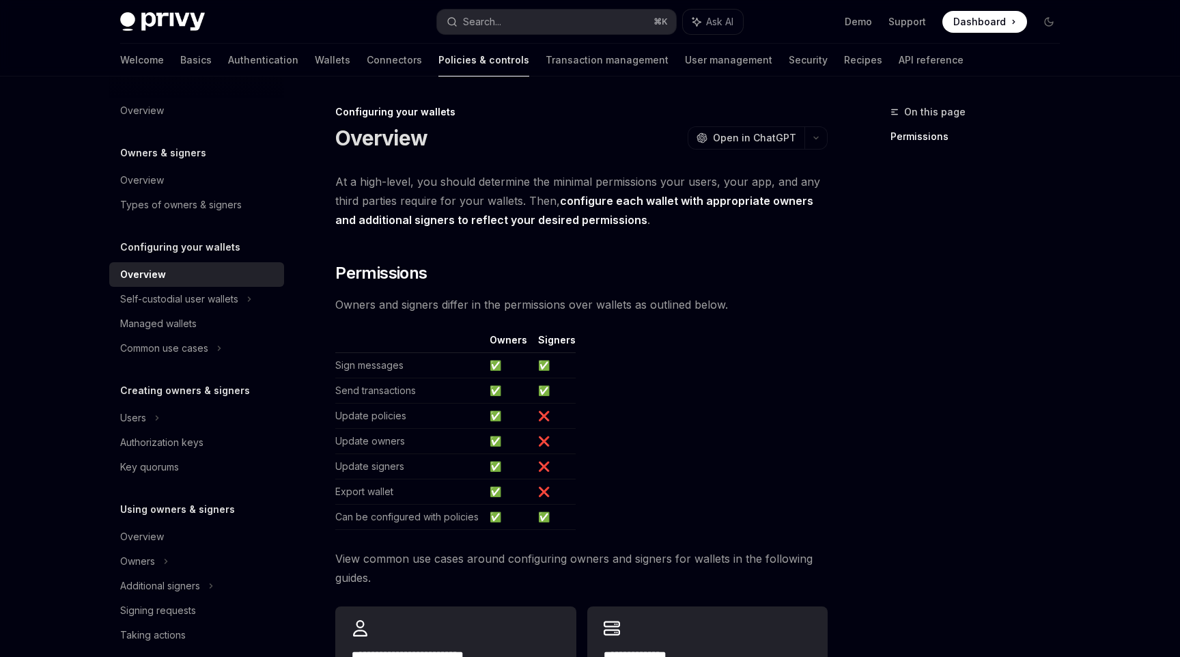
scroll to position [281, 0]
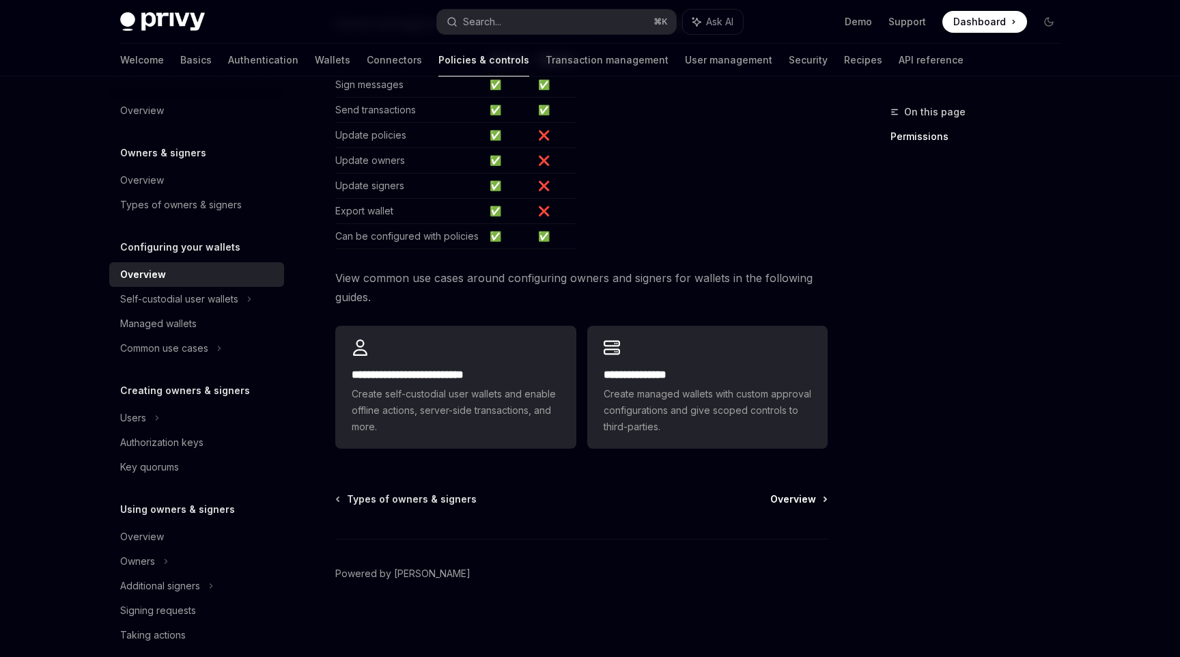
click at [803, 492] on span "Overview" at bounding box center [793, 499] width 46 height 14
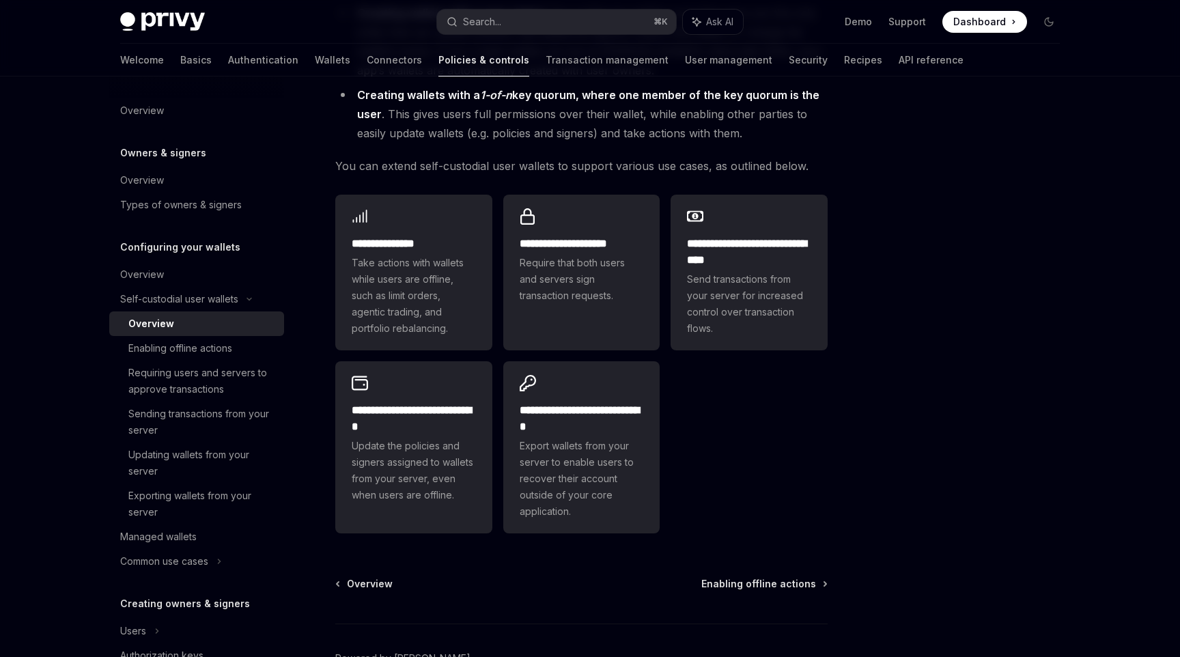
scroll to position [203, 0]
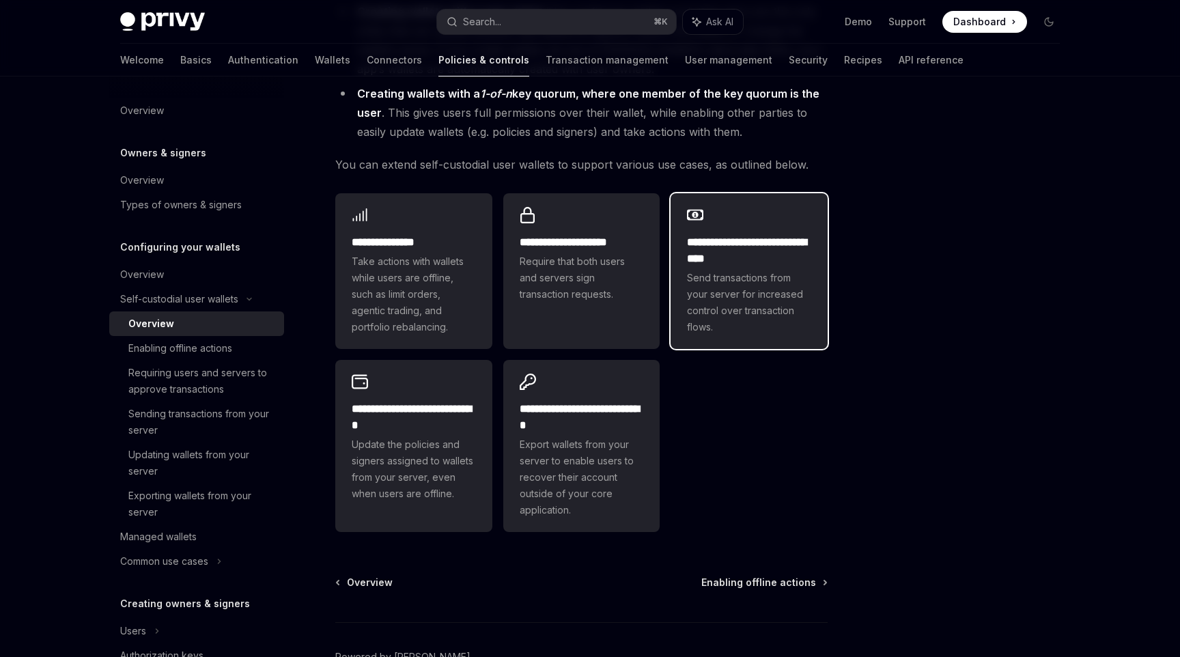
click at [770, 278] on span "Send transactions from your server for increased control over transaction flows." at bounding box center [749, 303] width 124 height 66
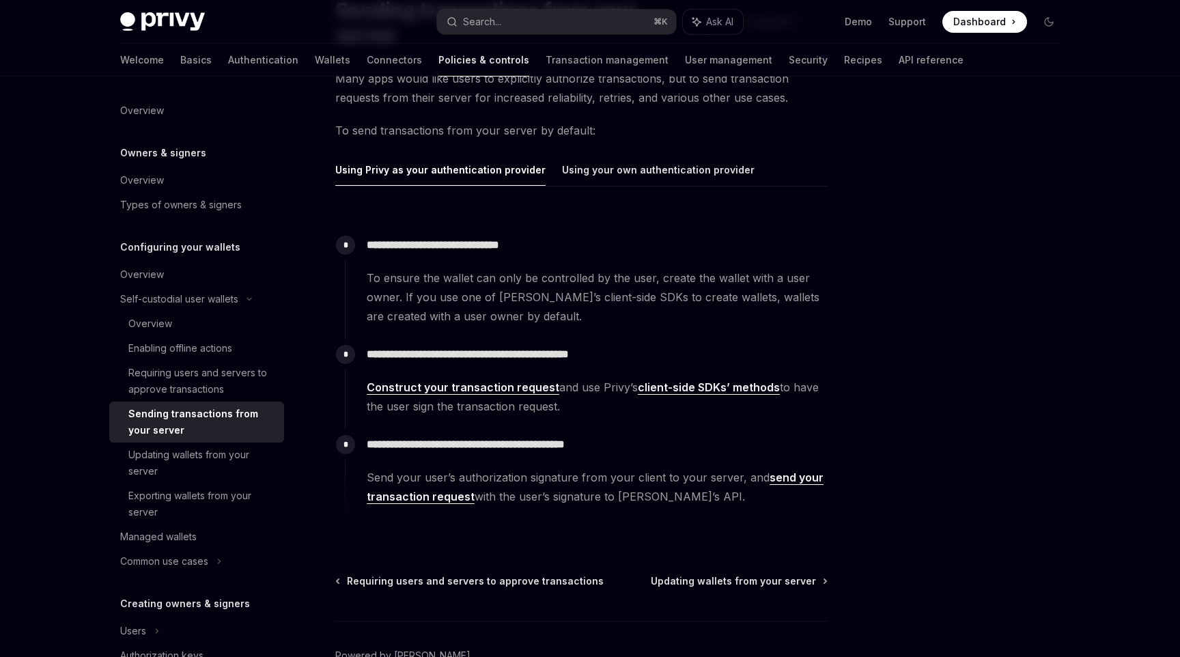
scroll to position [210, 0]
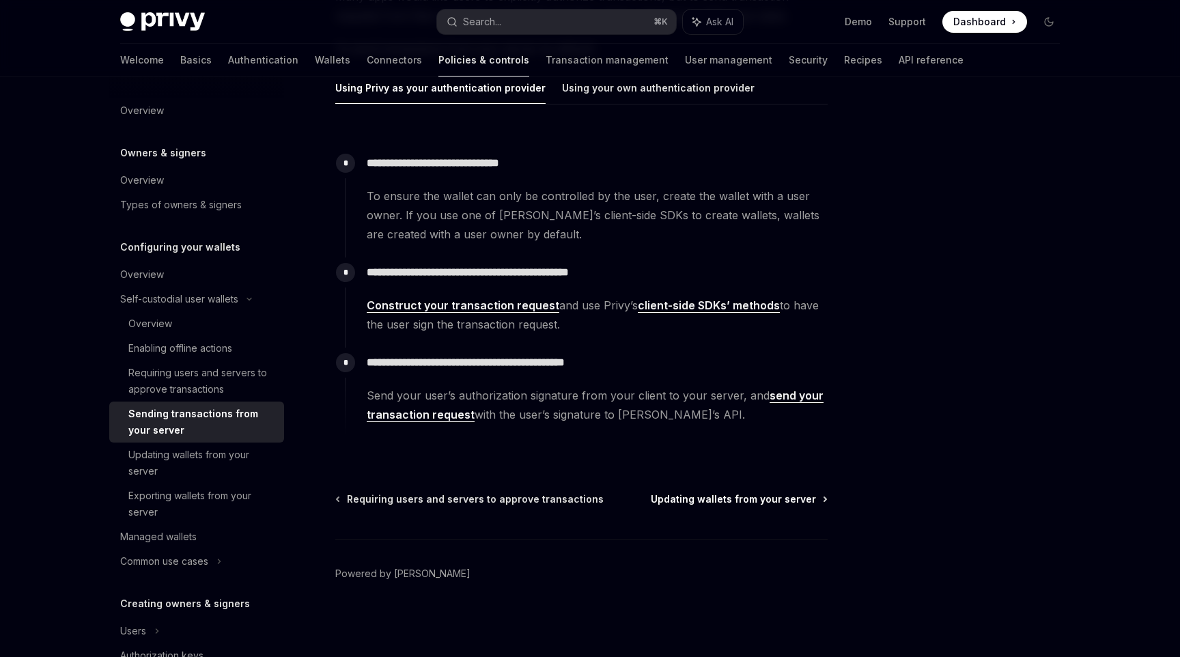
click at [735, 497] on span "Updating wallets from your server" at bounding box center [733, 499] width 165 height 14
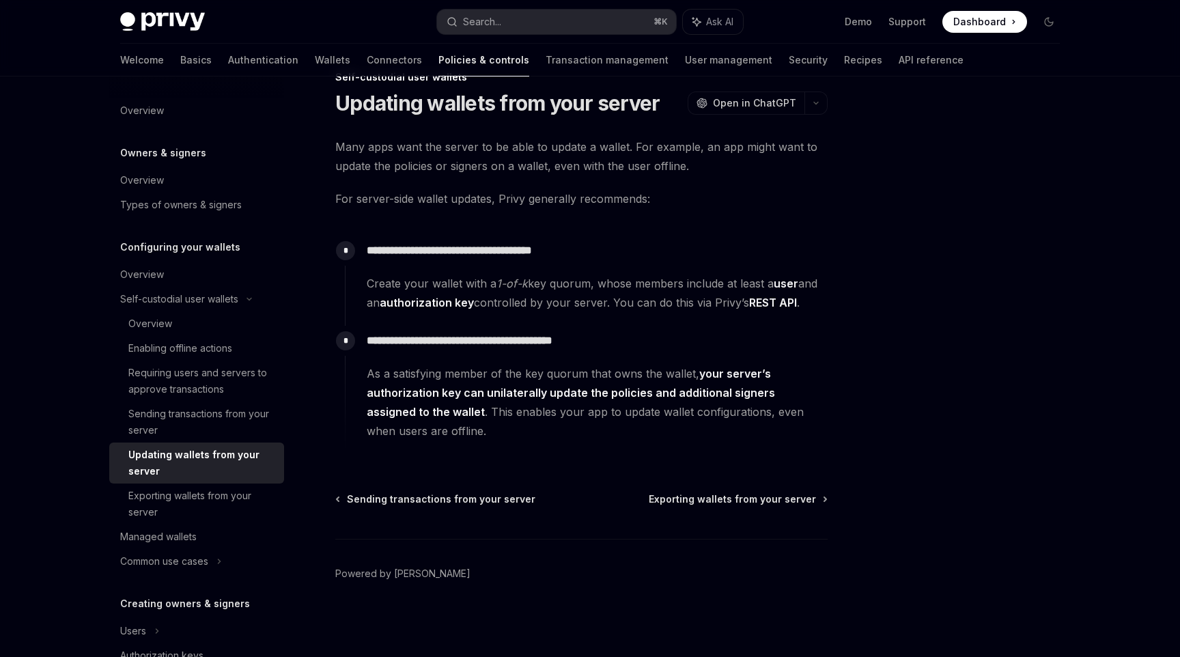
click at [735, 497] on span "Exporting wallets from your server" at bounding box center [732, 499] width 167 height 14
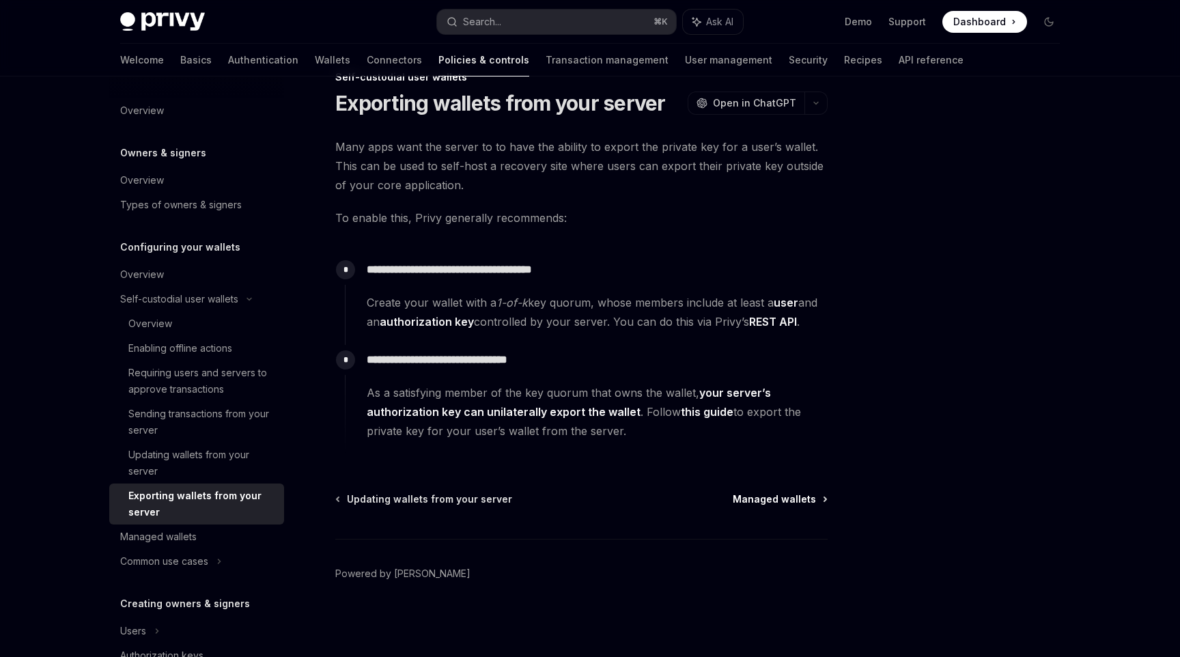
click at [778, 500] on span "Managed wallets" at bounding box center [774, 499] width 83 height 14
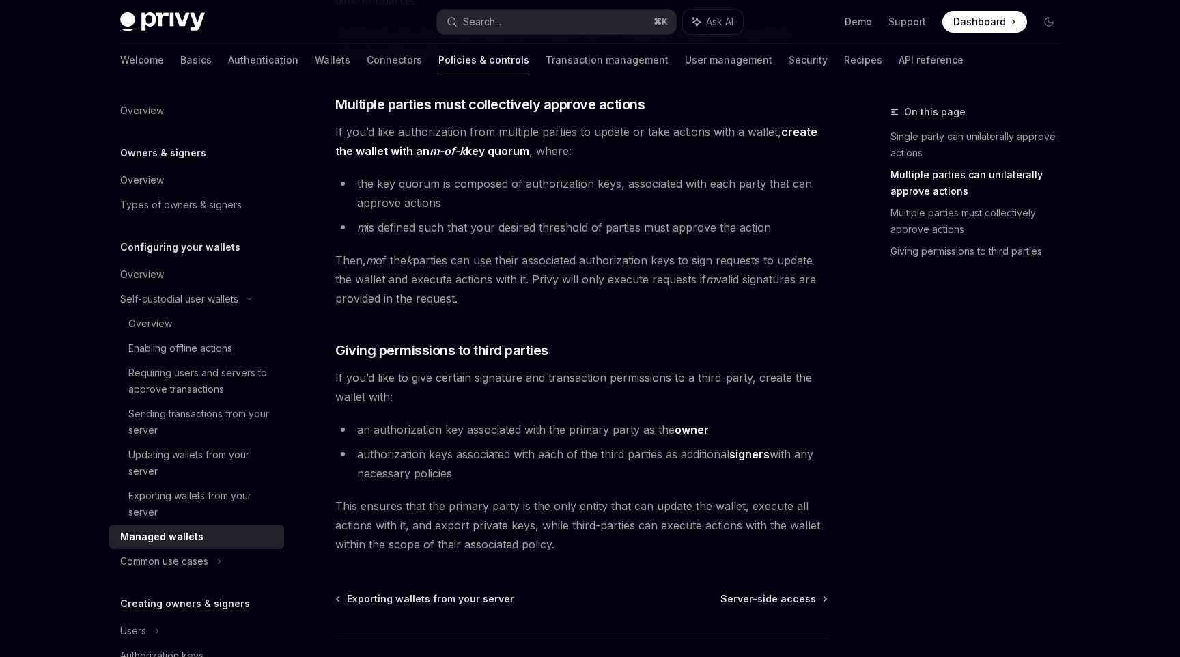
scroll to position [606, 0]
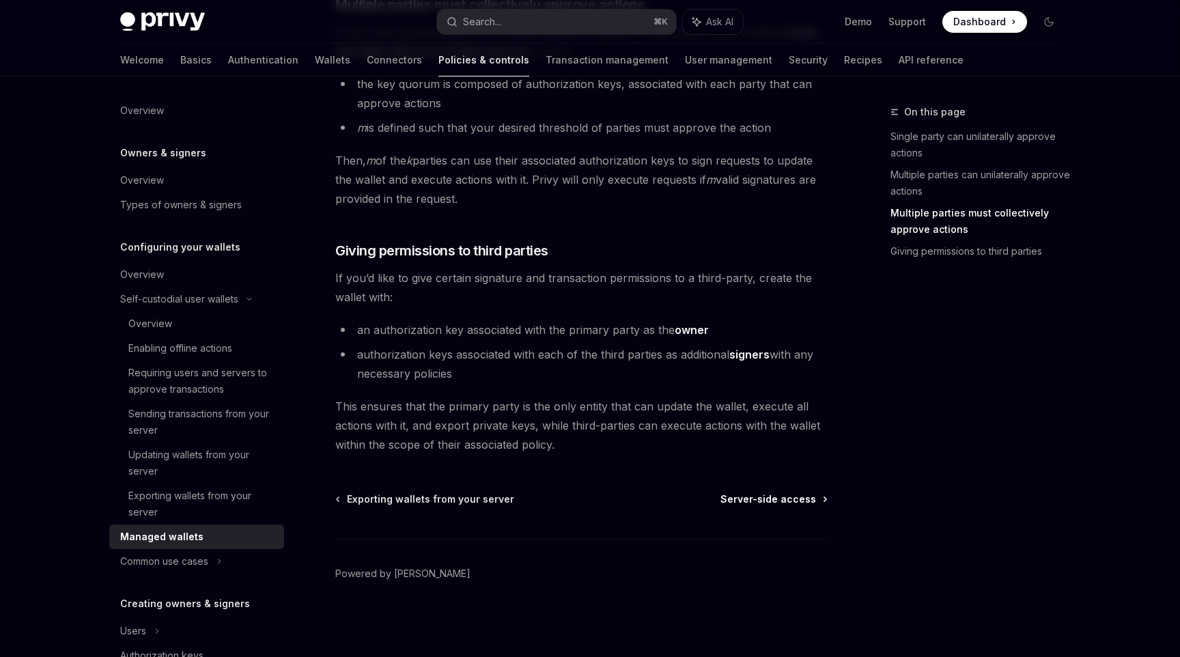
click at [787, 495] on span "Server-side access" at bounding box center [769, 499] width 96 height 14
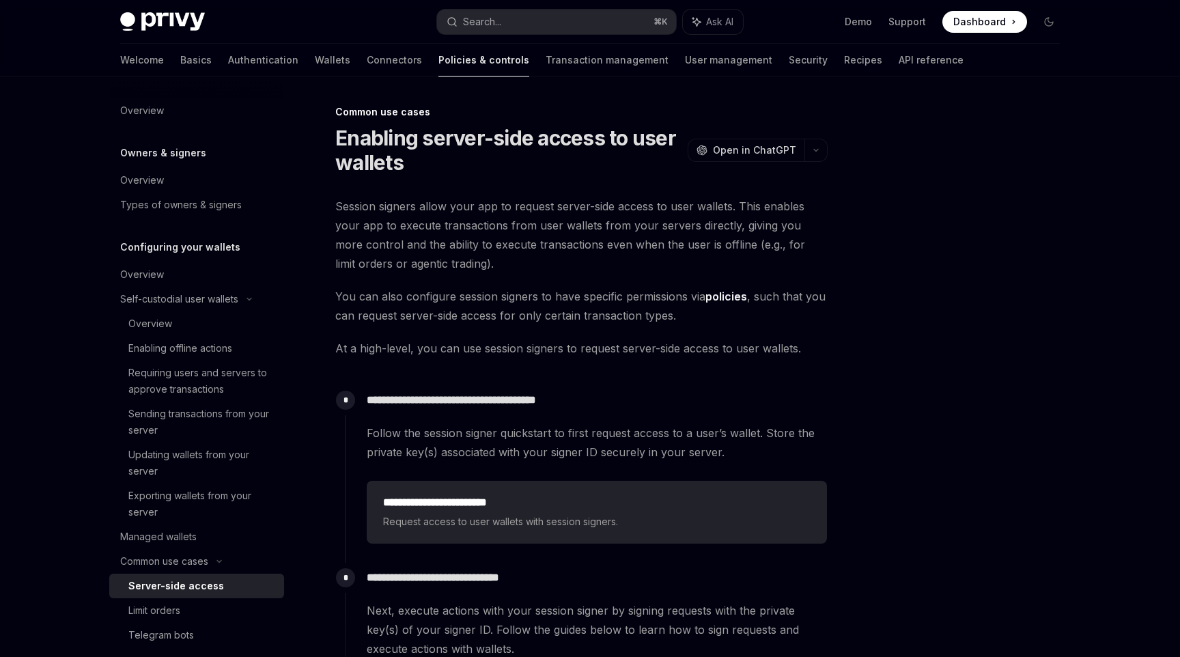
scroll to position [354, 0]
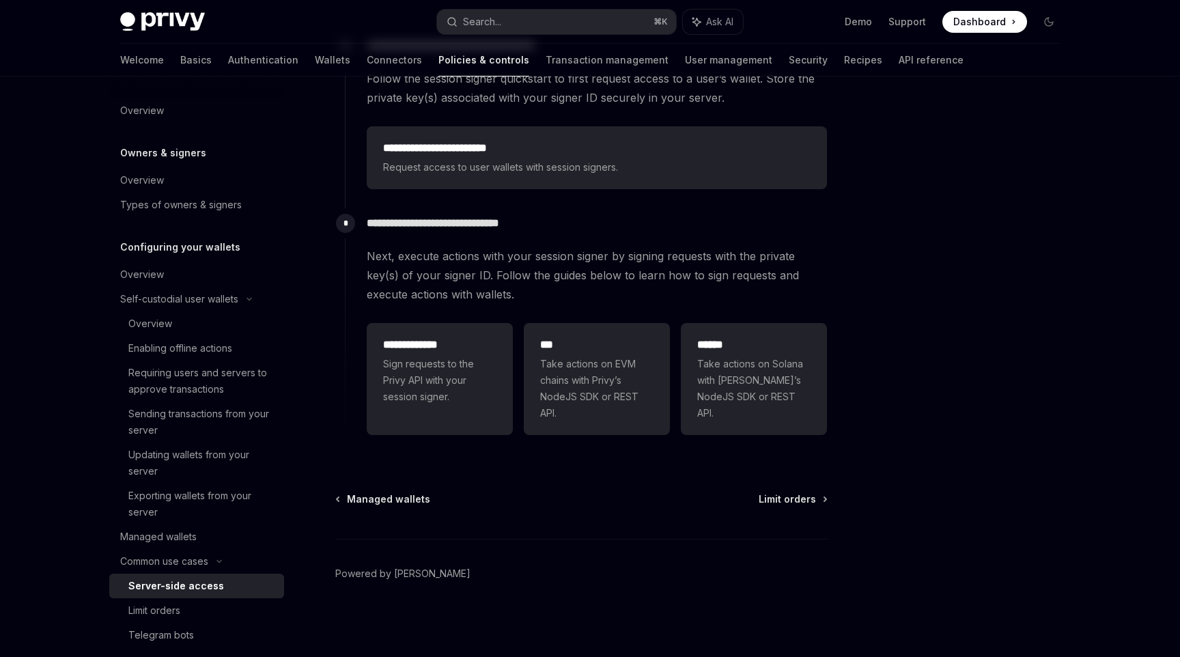
click at [787, 495] on span "Limit orders" at bounding box center [787, 499] width 57 height 14
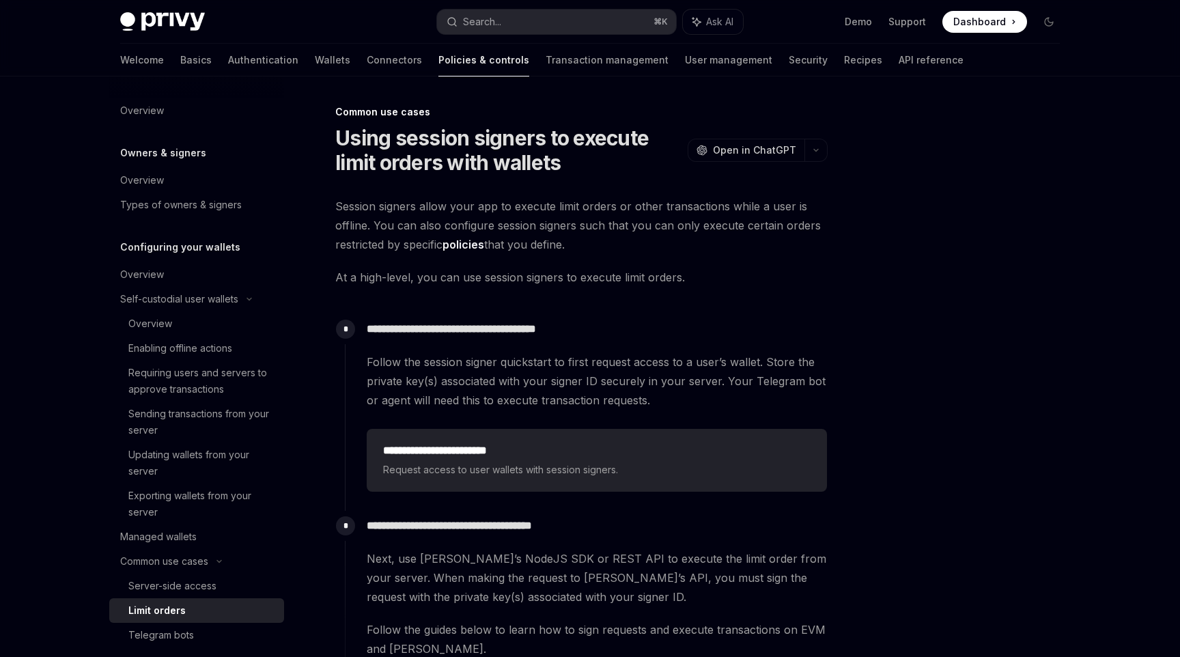
scroll to position [354, 0]
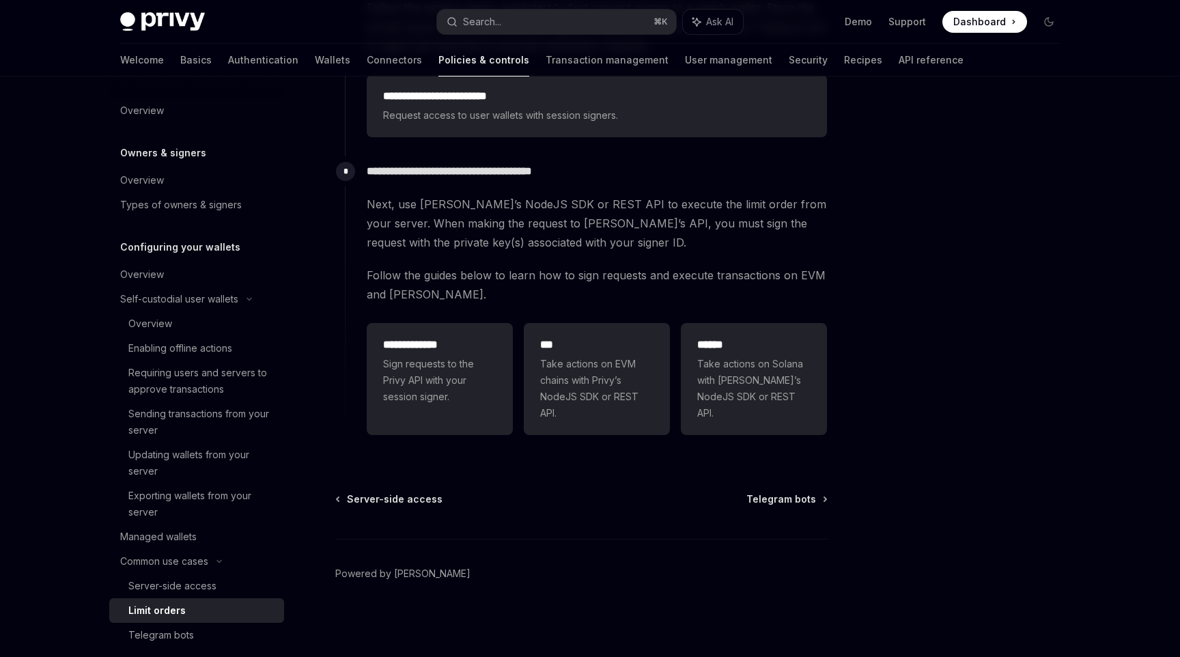
click at [787, 495] on span "Telegram bots" at bounding box center [782, 499] width 70 height 14
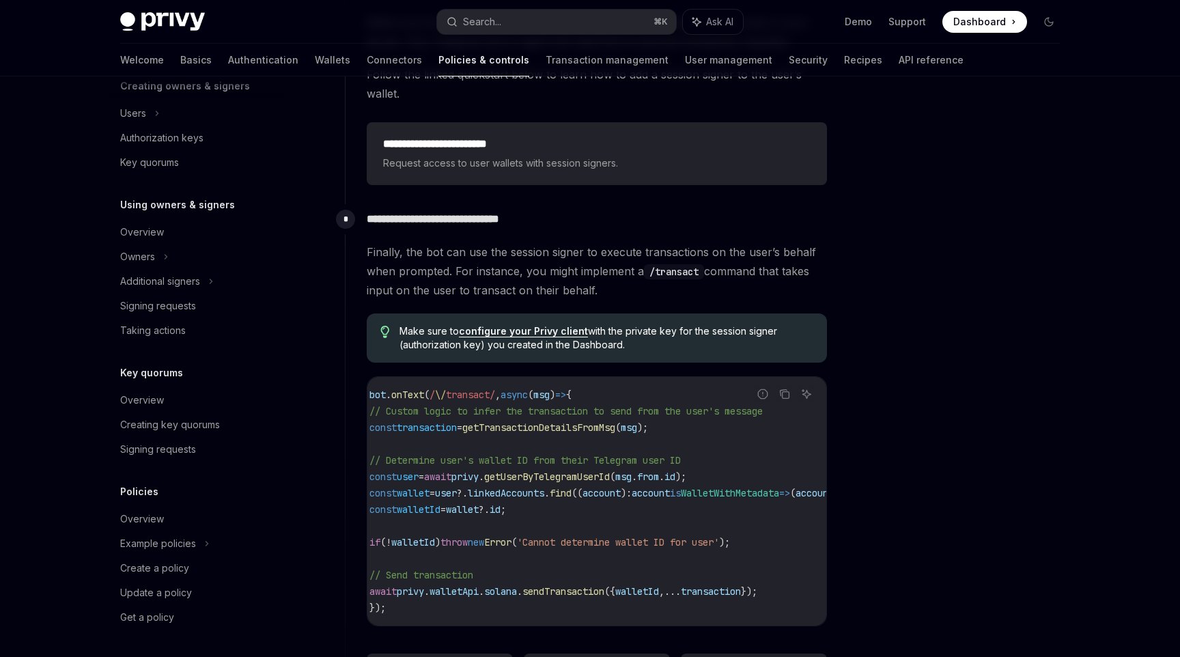
scroll to position [768, 0]
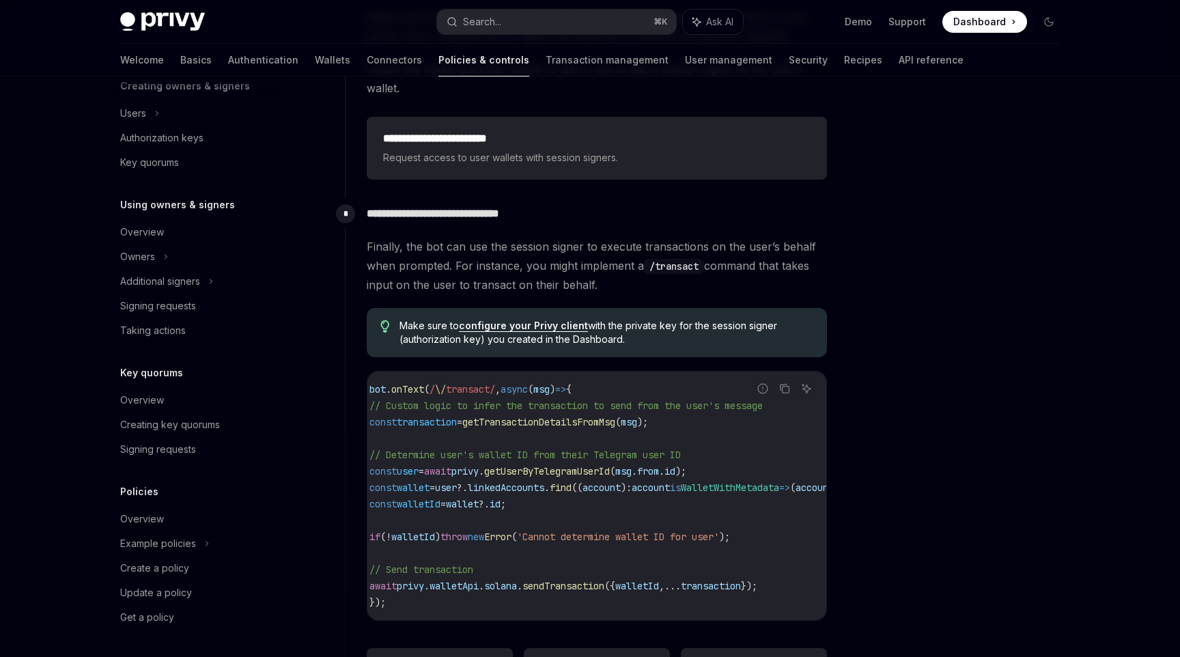
type textarea "*"
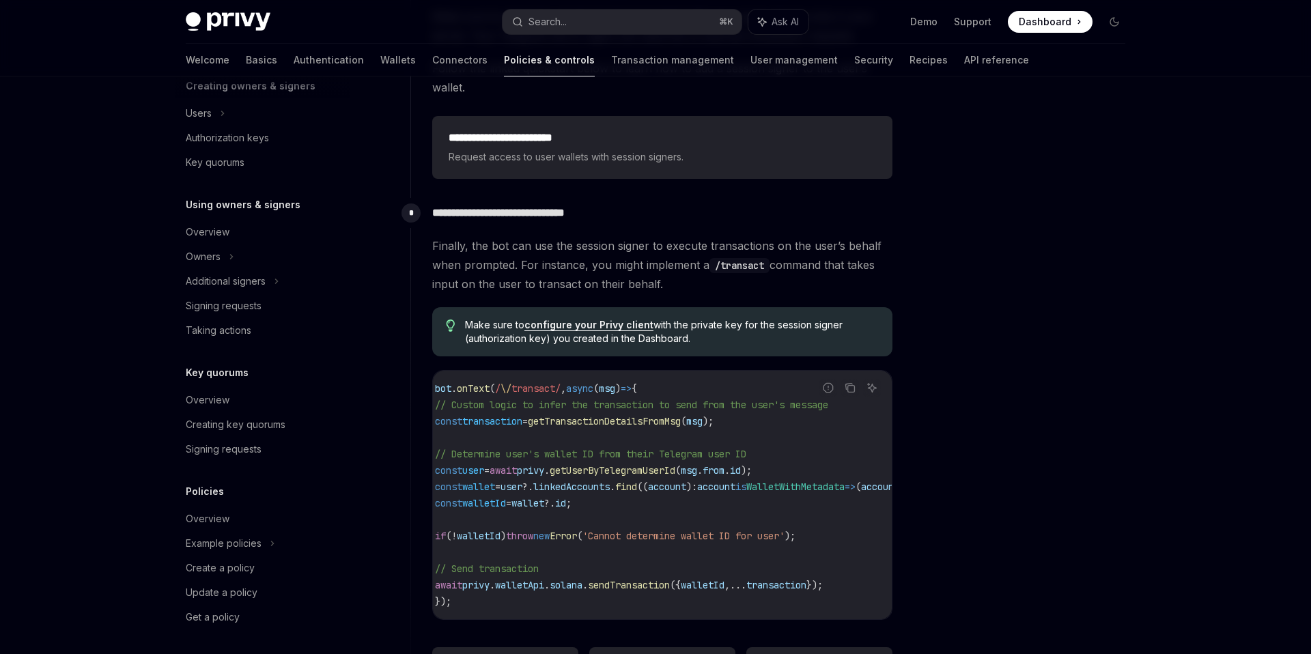
scroll to position [0, 9]
